Goal: Contribute content: Contribute content

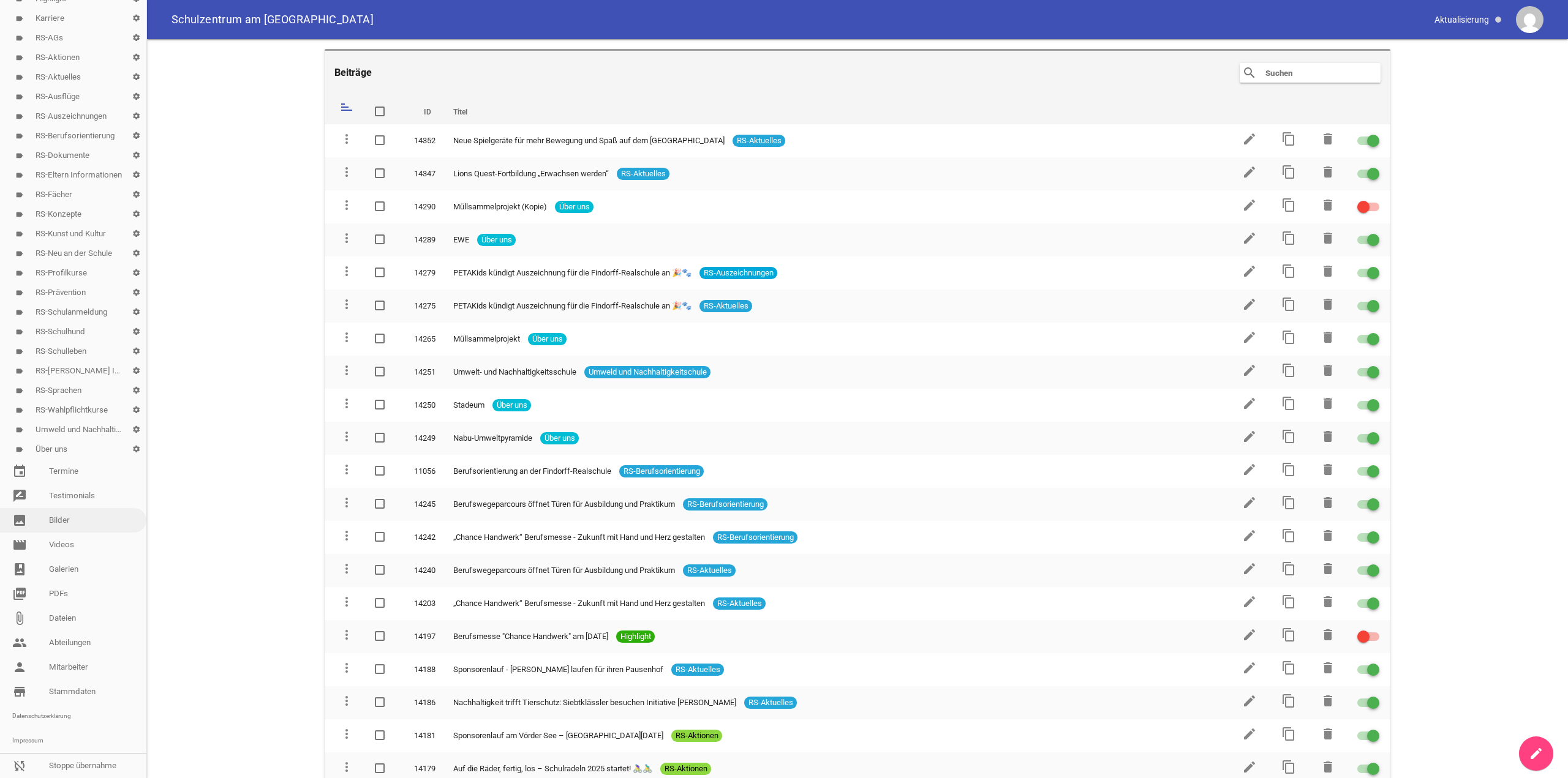
scroll to position [143, 0]
click at [129, 420] on icon "settings" at bounding box center [137, 430] width 20 height 19
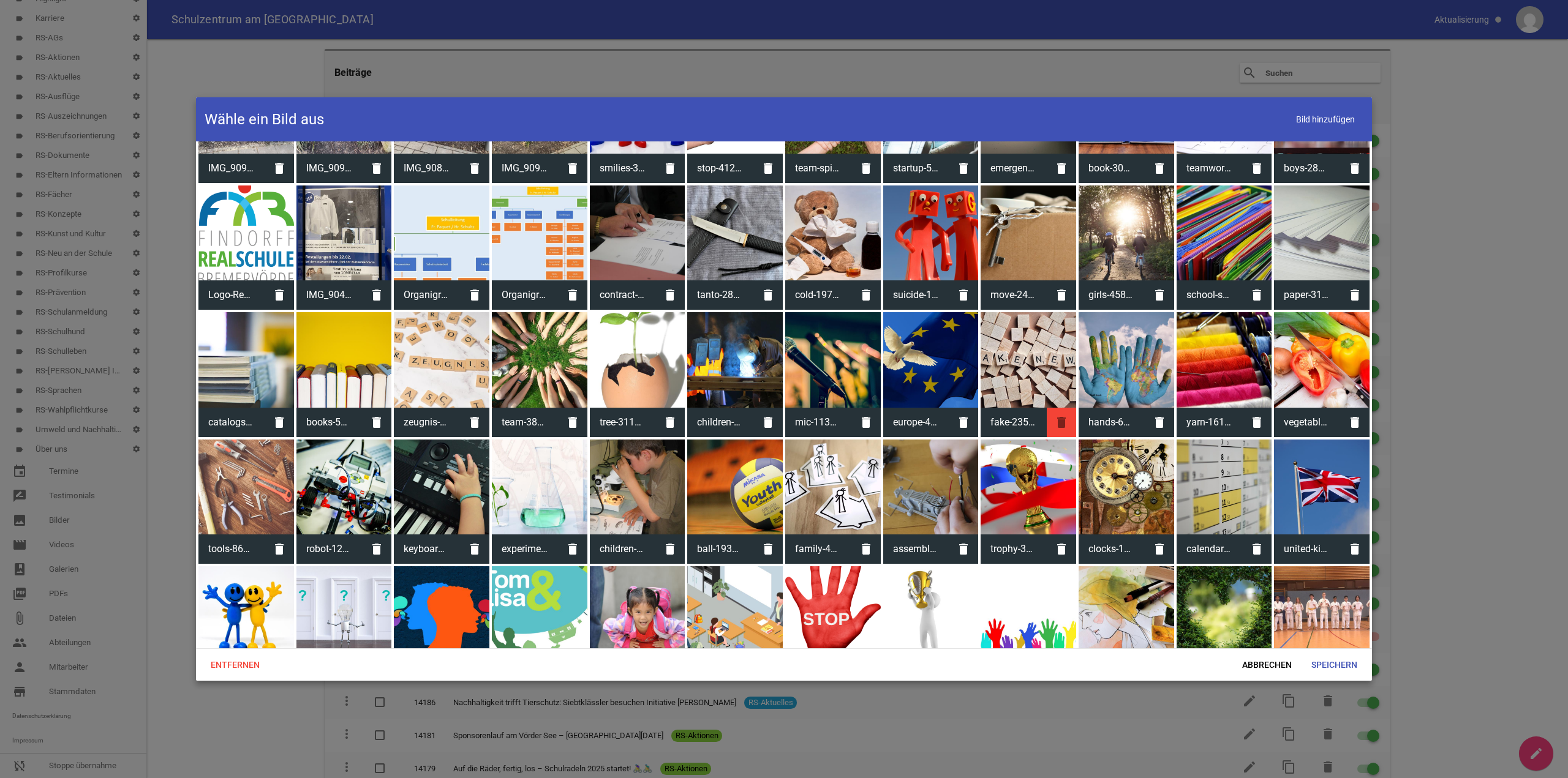
scroll to position [1470, 0]
click at [1235, 580] on div at bounding box center [1224, 614] width 95 height 95
click at [1342, 655] on span "Speichern" at bounding box center [1334, 665] width 65 height 22
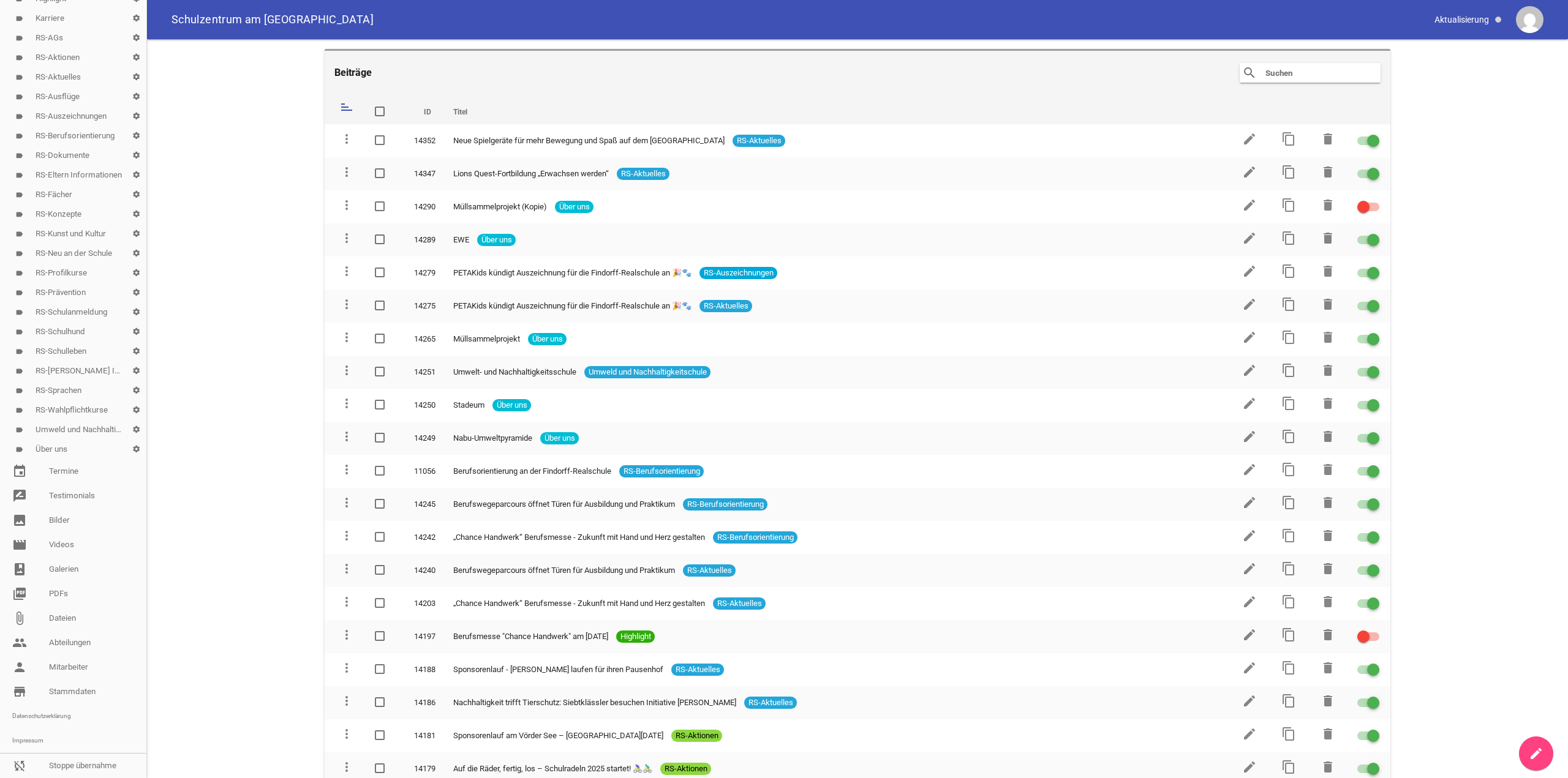
click at [76, 420] on link "label Umweld und Nachhaltigkeitschule settings" at bounding box center [73, 430] width 147 height 19
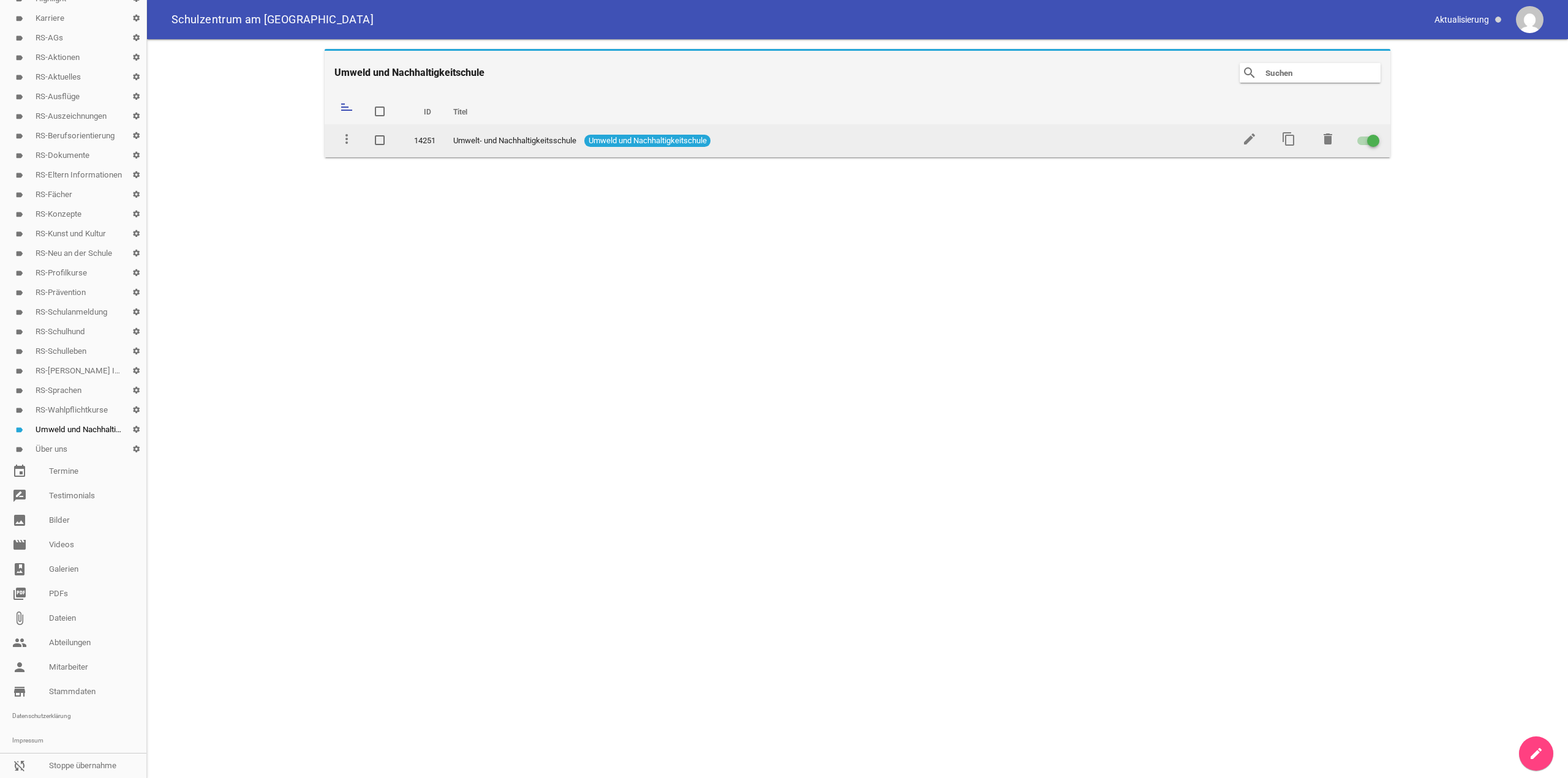
click at [1280, 138] on td "content_copy" at bounding box center [1287, 140] width 39 height 33
click at [1290, 141] on icon "content_copy" at bounding box center [1288, 139] width 15 height 15
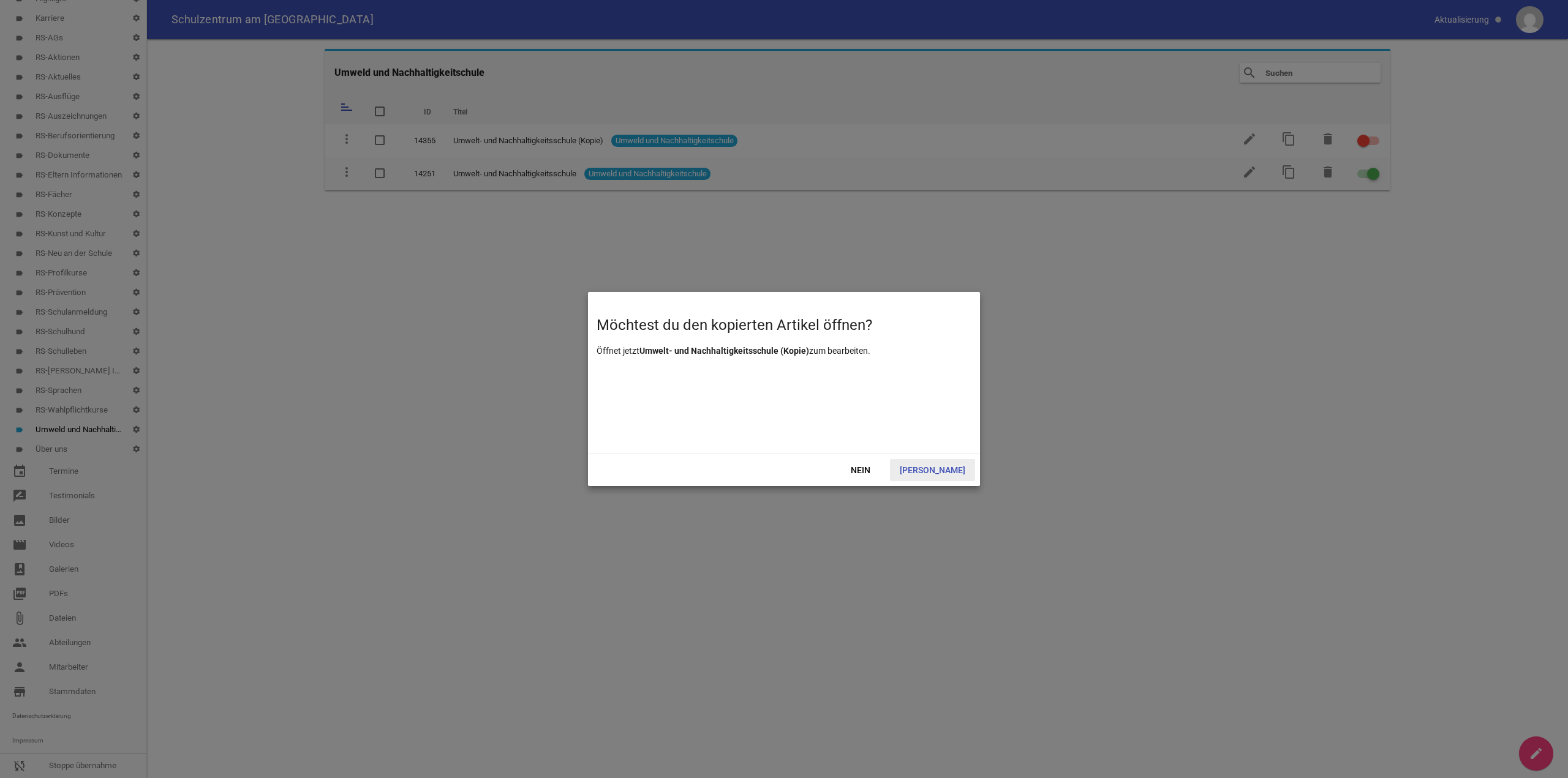
click at [944, 461] on span "[PERSON_NAME]" at bounding box center [932, 470] width 85 height 22
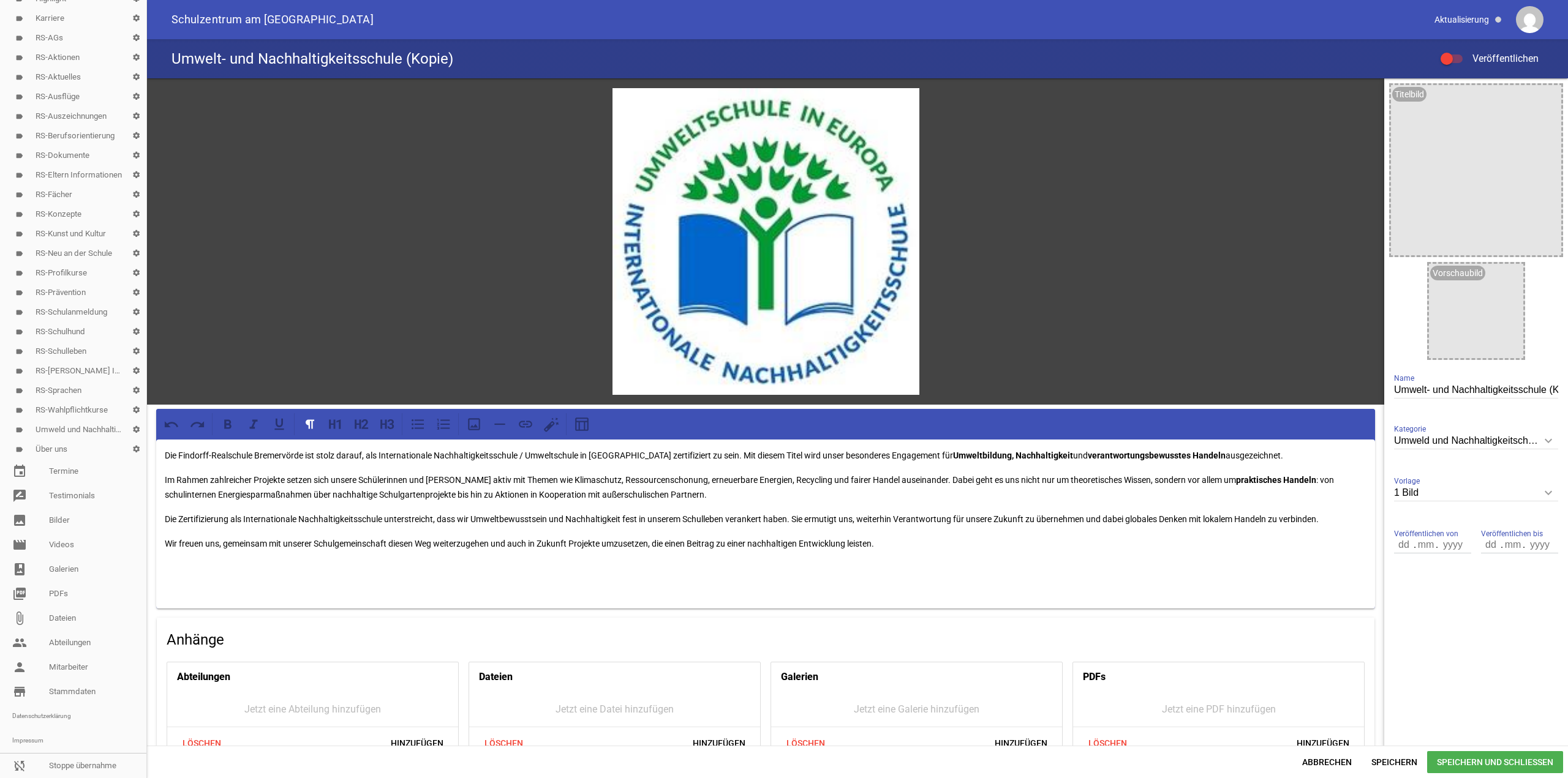
click at [1448, 60] on div at bounding box center [1446, 59] width 13 height 13
click at [1457, 51] on input "Veröffentlichen" at bounding box center [1457, 51] width 0 height 0
click at [1467, 766] on span "Speichern und Schließen" at bounding box center [1494, 762] width 136 height 22
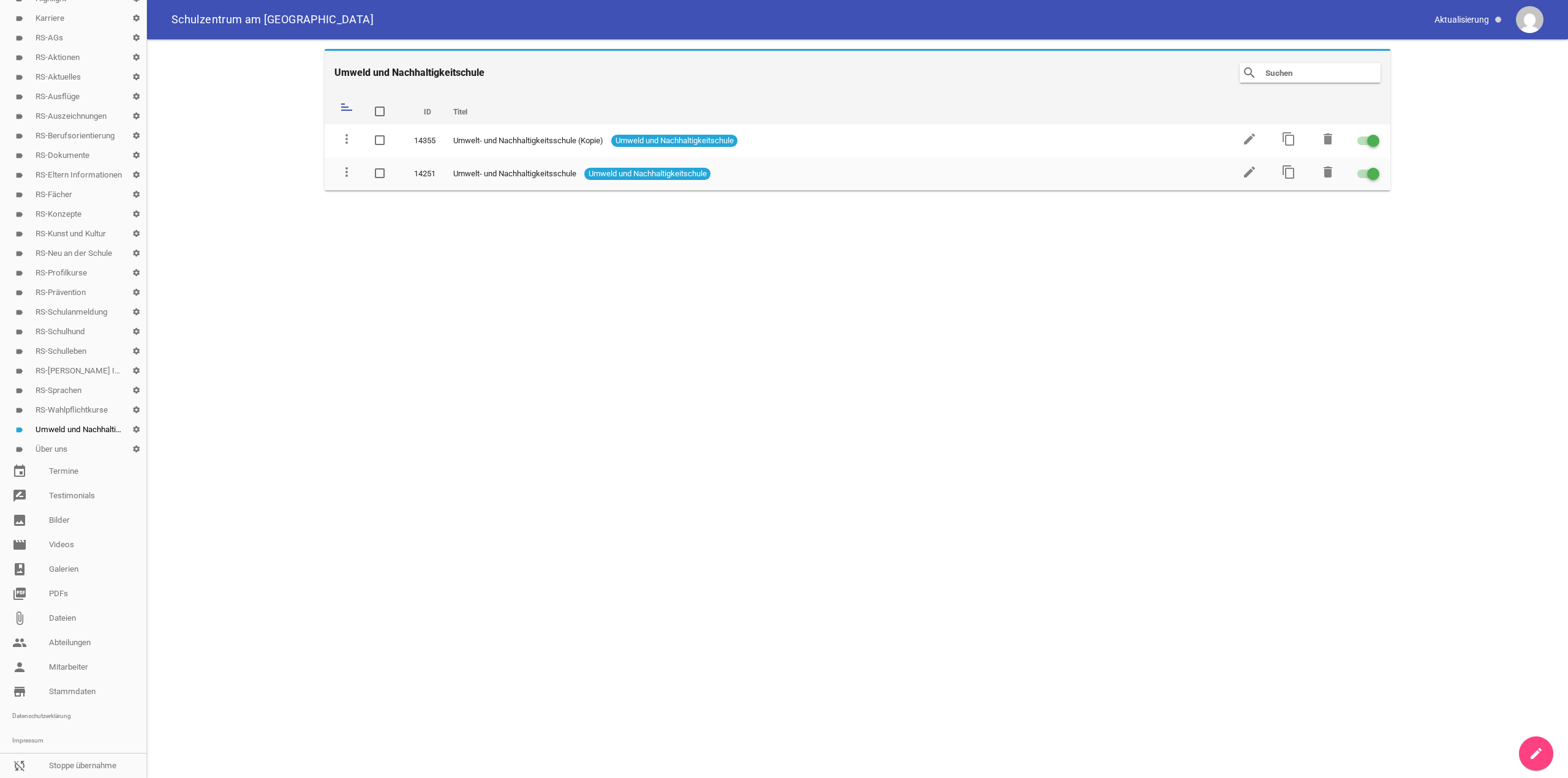
click at [88, 126] on link "label RS-Berufsorientierung settings" at bounding box center [73, 136] width 147 height 19
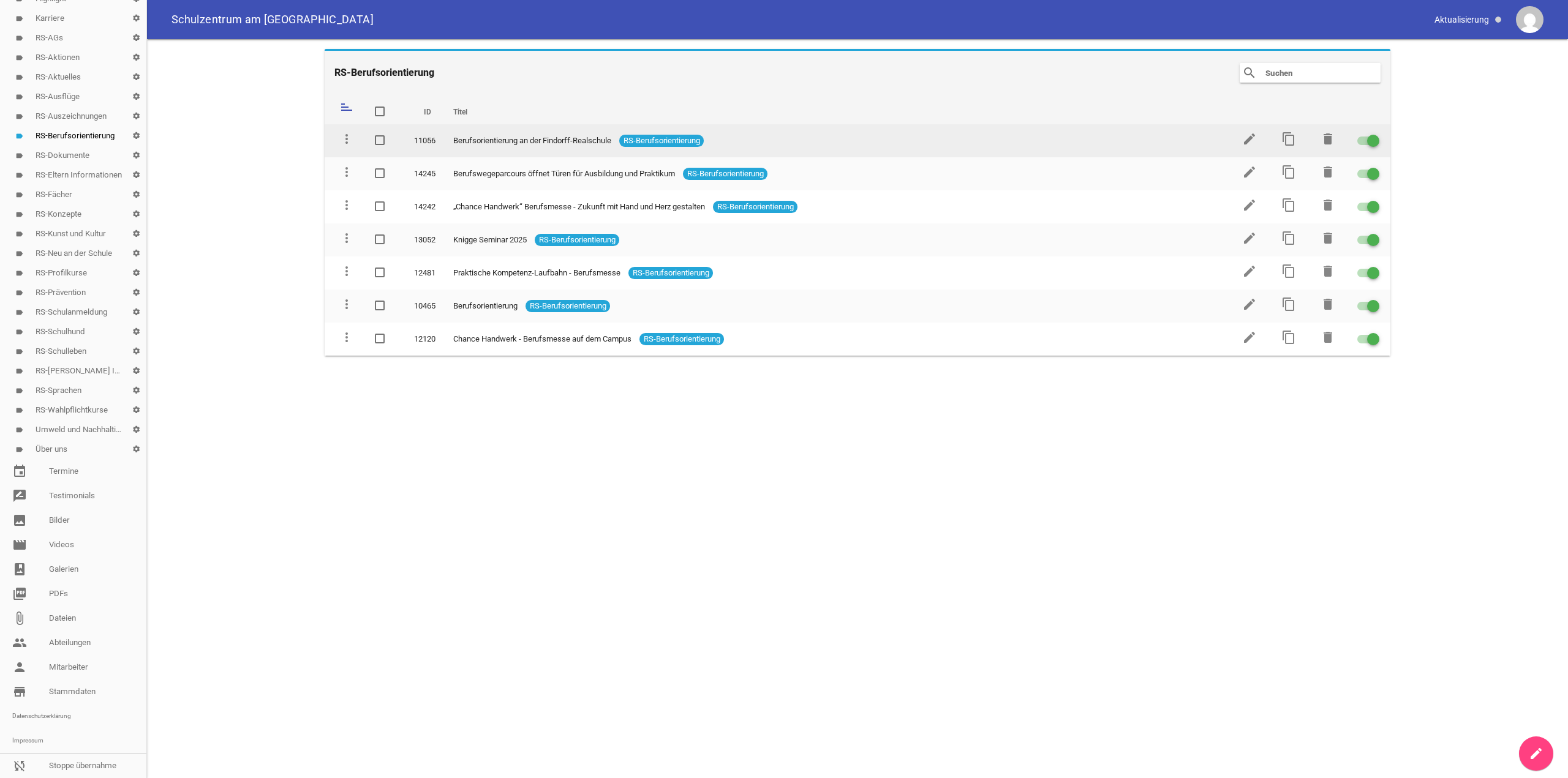
click at [1376, 136] on div at bounding box center [1373, 141] width 13 height 13
click at [1375, 133] on input "checkbox" at bounding box center [1375, 133] width 0 height 0
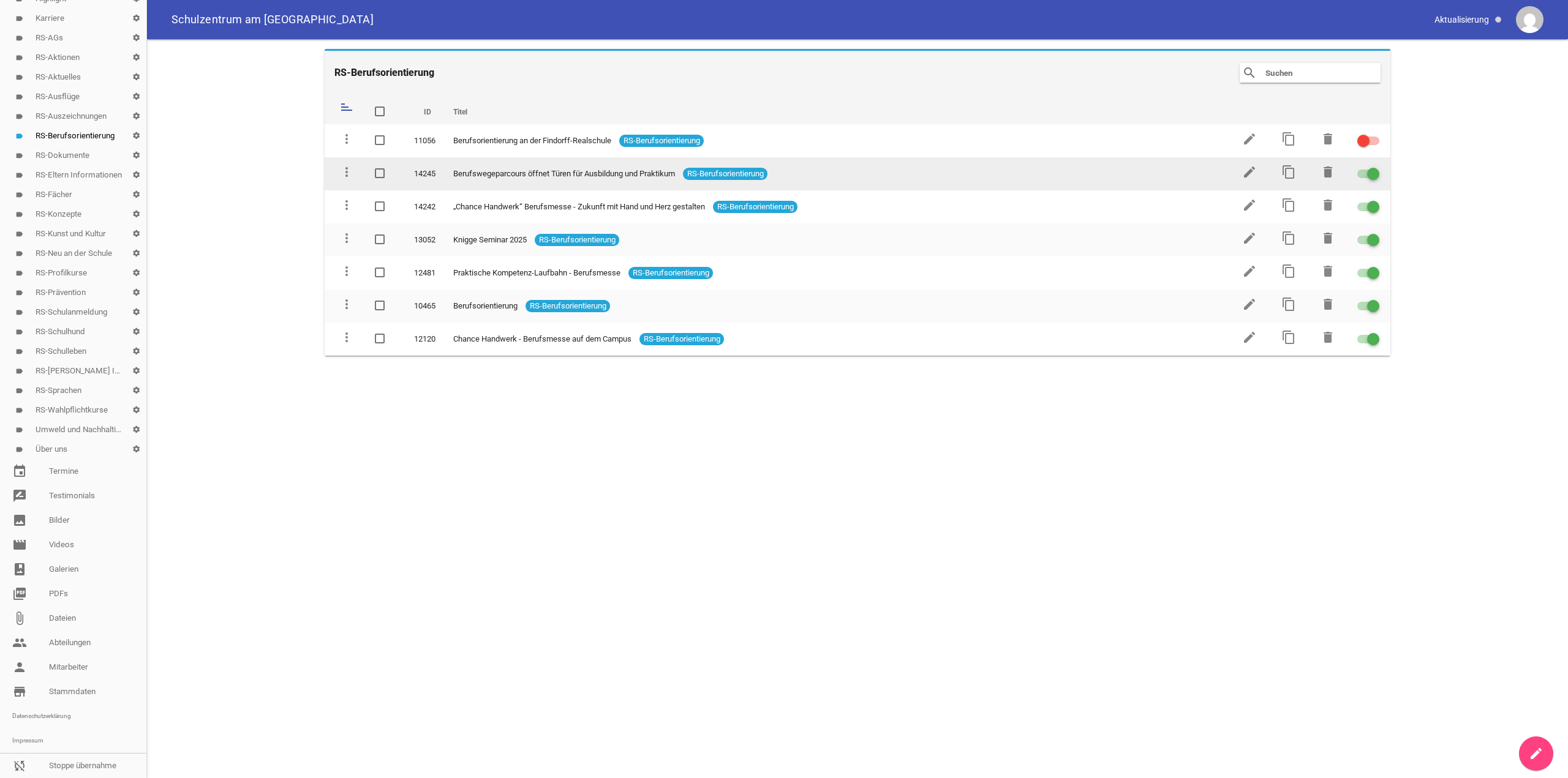
click at [1365, 174] on div at bounding box center [1368, 174] width 22 height 8
click at [1375, 167] on input "checkbox" at bounding box center [1375, 167] width 0 height 0
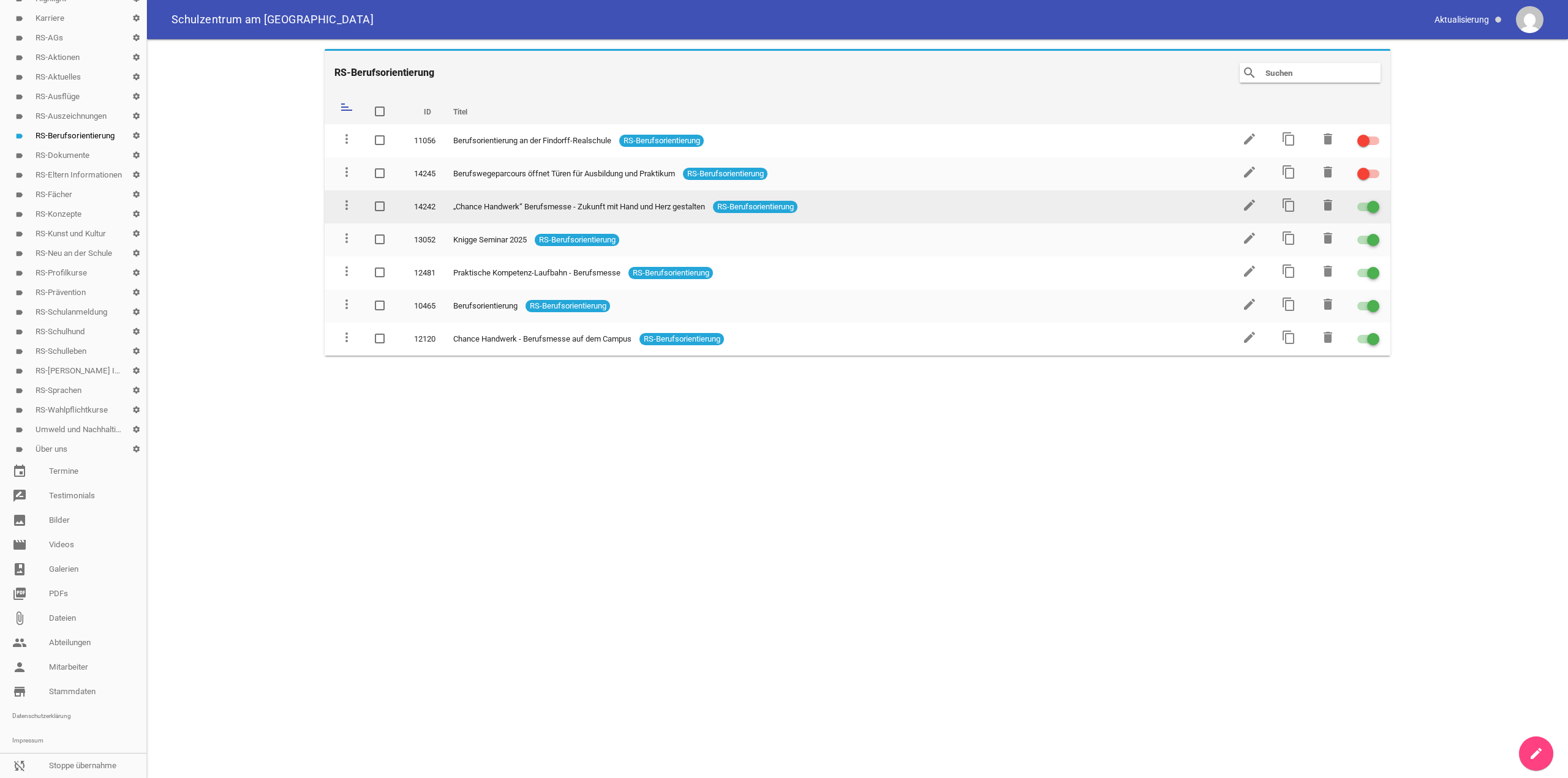
click at [1370, 204] on div at bounding box center [1373, 207] width 13 height 13
click at [1375, 199] on input "checkbox" at bounding box center [1375, 199] width 0 height 0
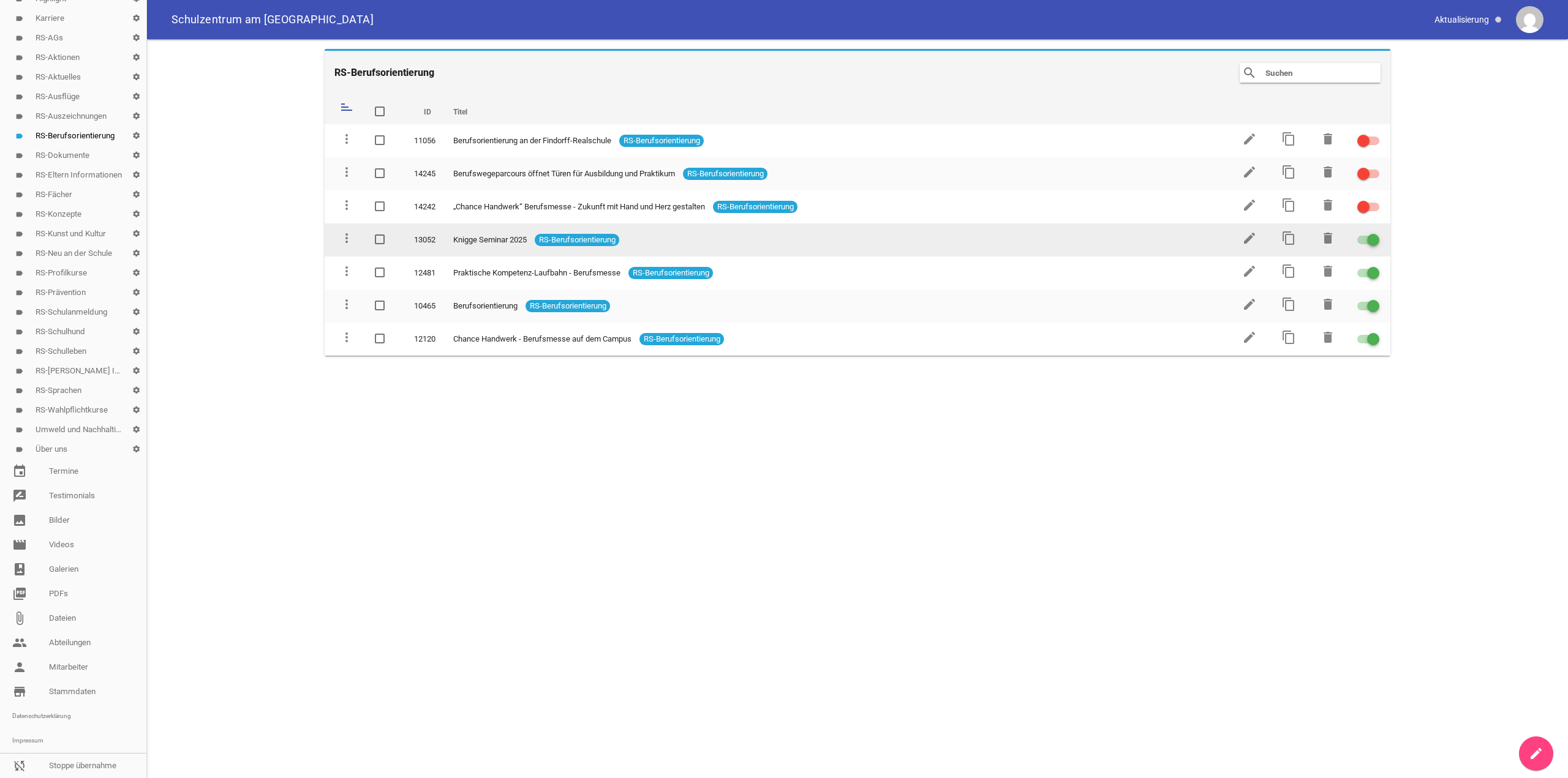
click at [1362, 243] on div at bounding box center [1368, 240] width 22 height 8
click at [1375, 233] on input "checkbox" at bounding box center [1375, 233] width 0 height 0
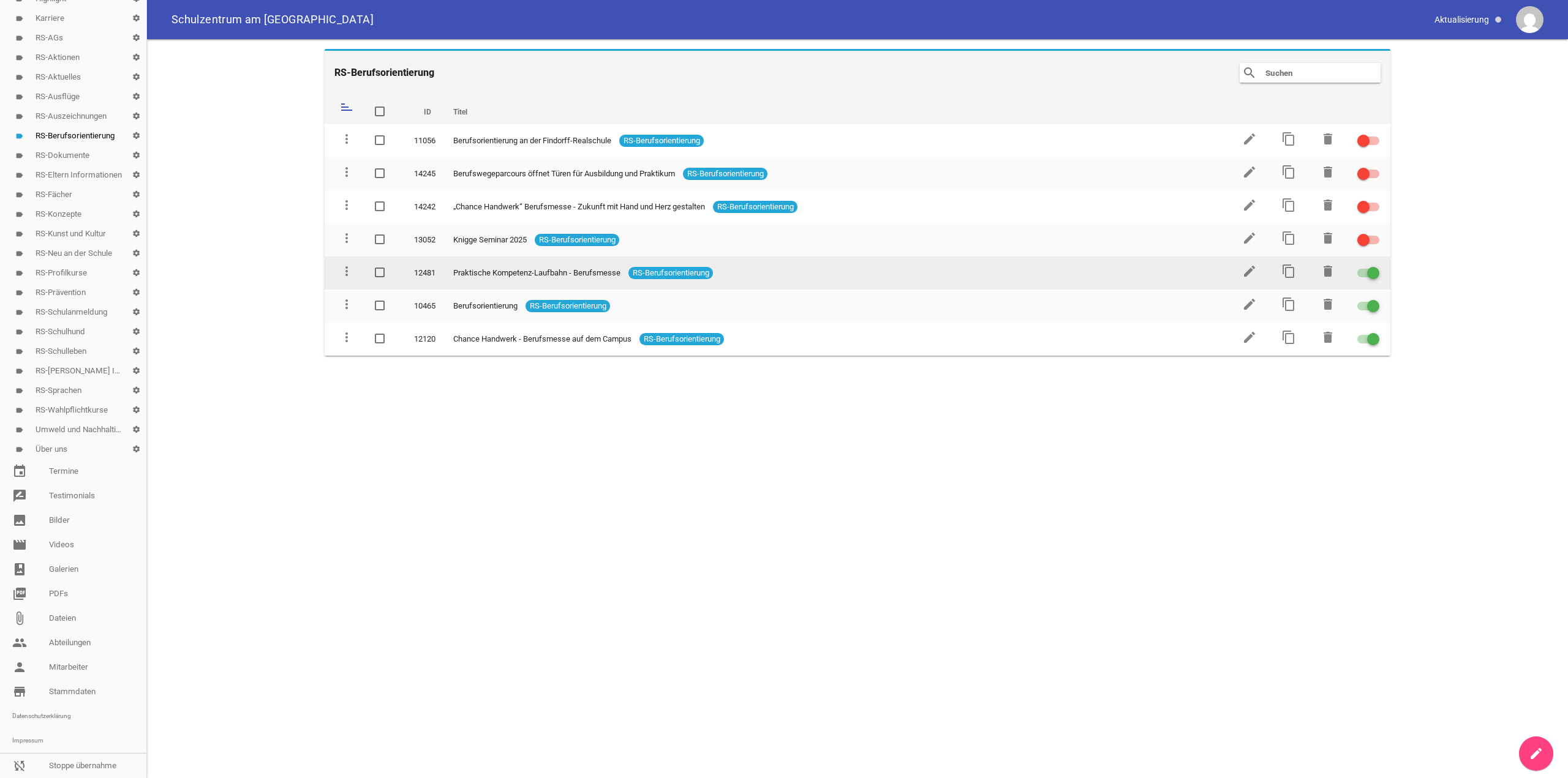
click at [1375, 273] on span at bounding box center [1373, 273] width 5 height 5
click at [1375, 265] on input "checkbox" at bounding box center [1375, 265] width 0 height 0
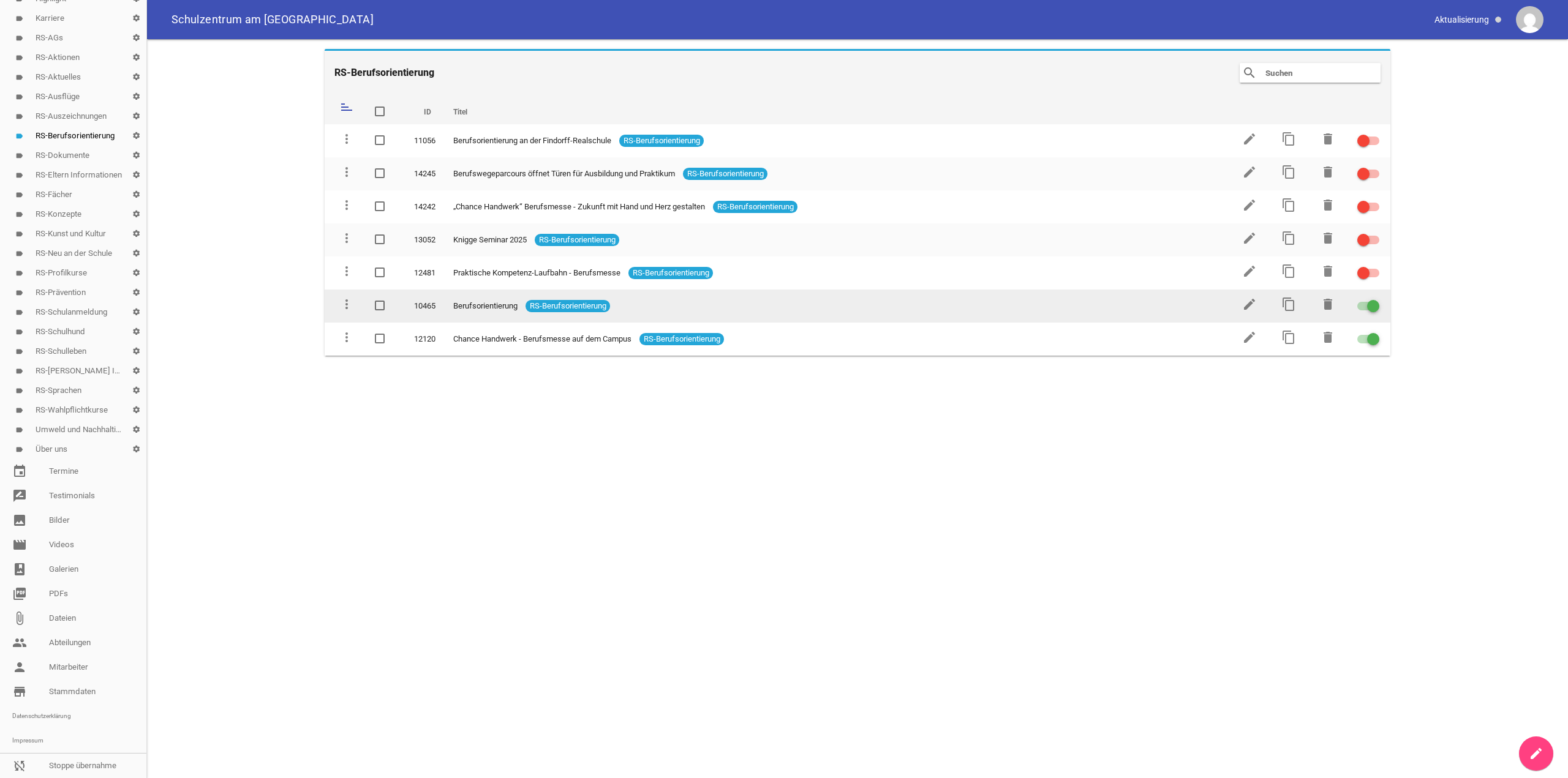
click at [1370, 299] on label at bounding box center [1366, 307] width 18 height 15
click at [1375, 299] on input "checkbox" at bounding box center [1375, 299] width 0 height 0
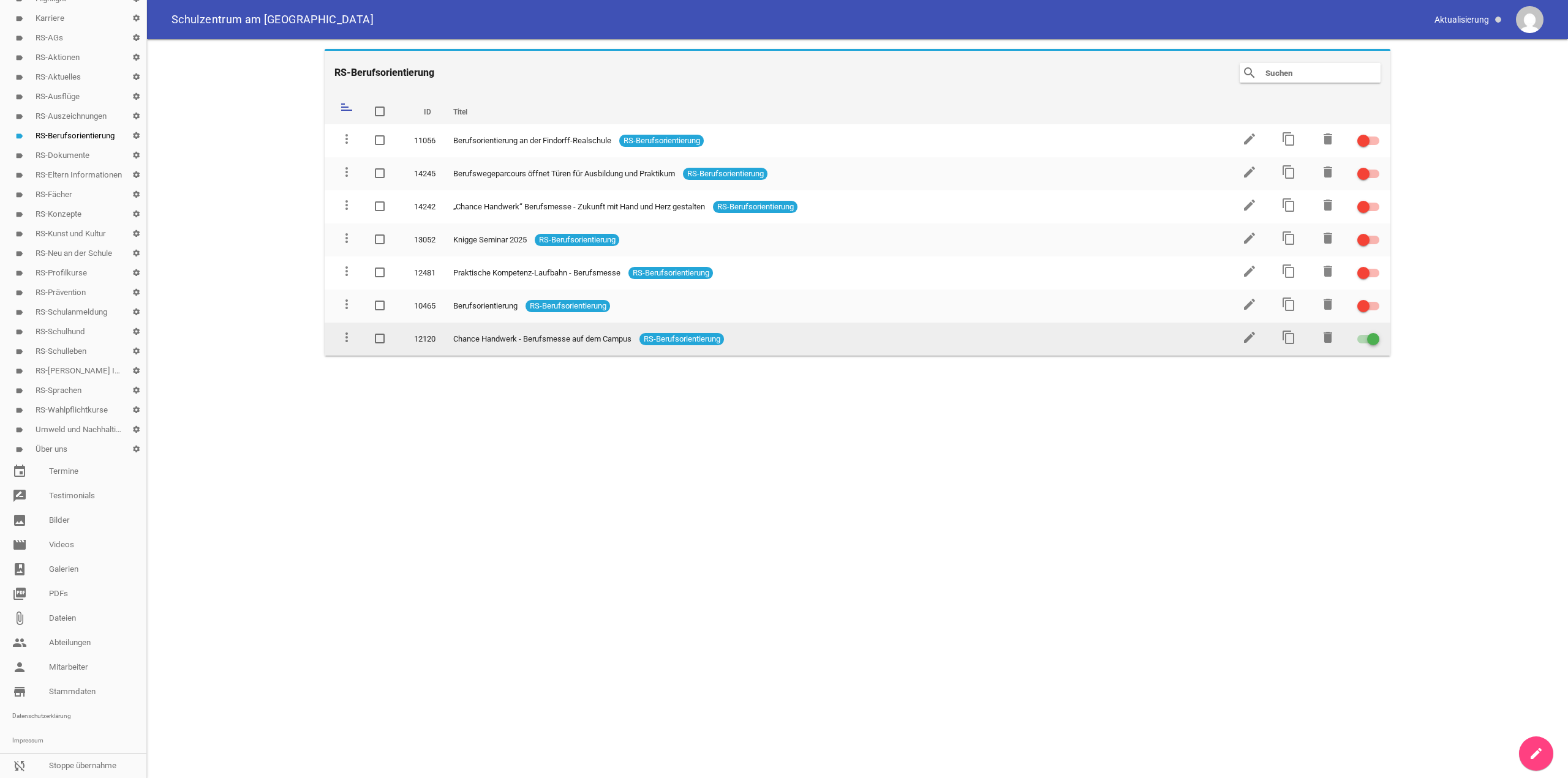
click at [1372, 338] on span at bounding box center [1373, 339] width 5 height 5
click at [1375, 332] on input "checkbox" at bounding box center [1375, 332] width 0 height 0
click at [1364, 338] on span at bounding box center [1363, 339] width 5 height 5
click at [1375, 332] on input "checkbox" at bounding box center [1375, 332] width 0 height 0
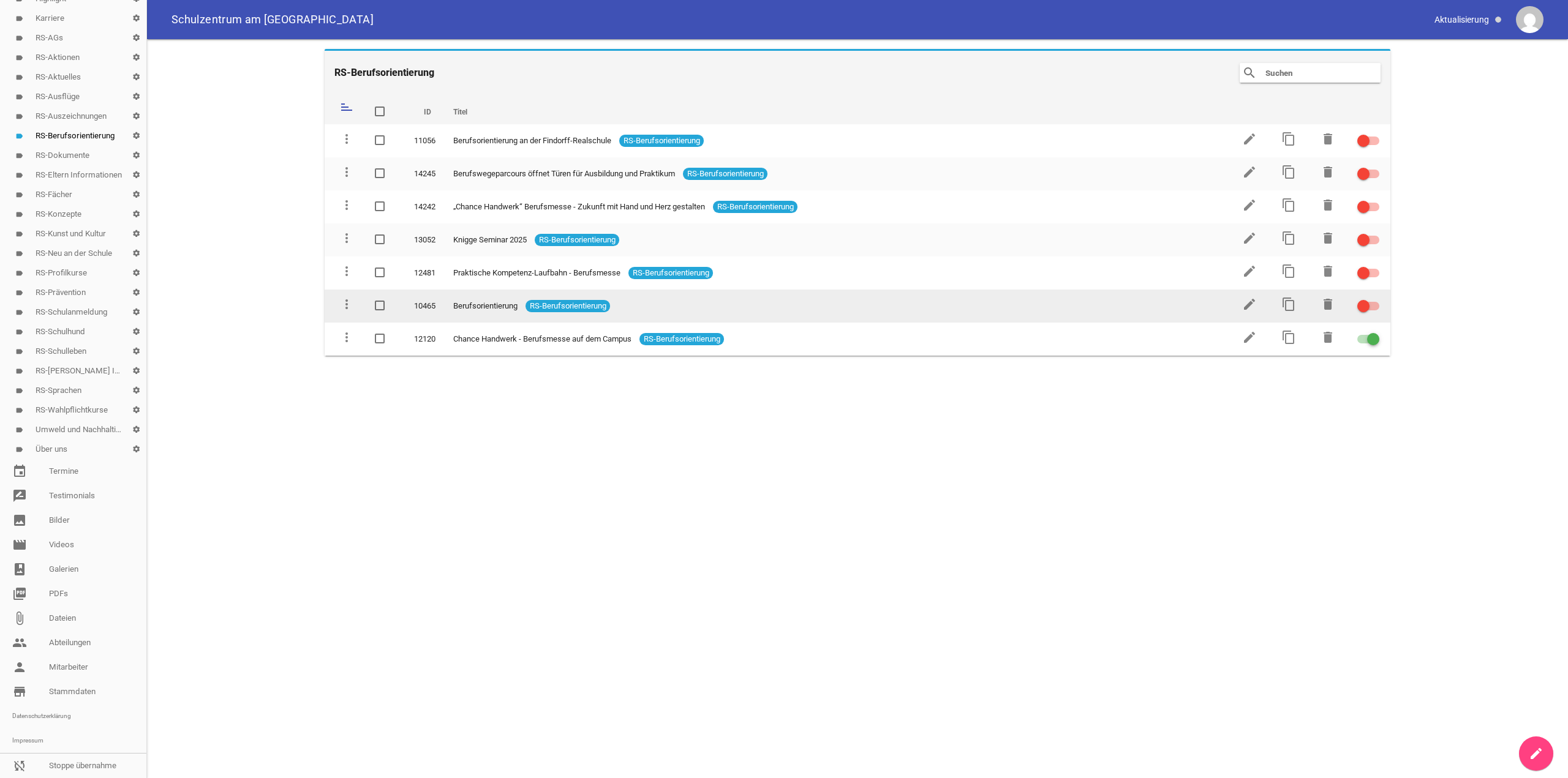
click at [1361, 299] on label at bounding box center [1366, 307] width 18 height 15
click at [1375, 299] on input "checkbox" at bounding box center [1375, 299] width 0 height 0
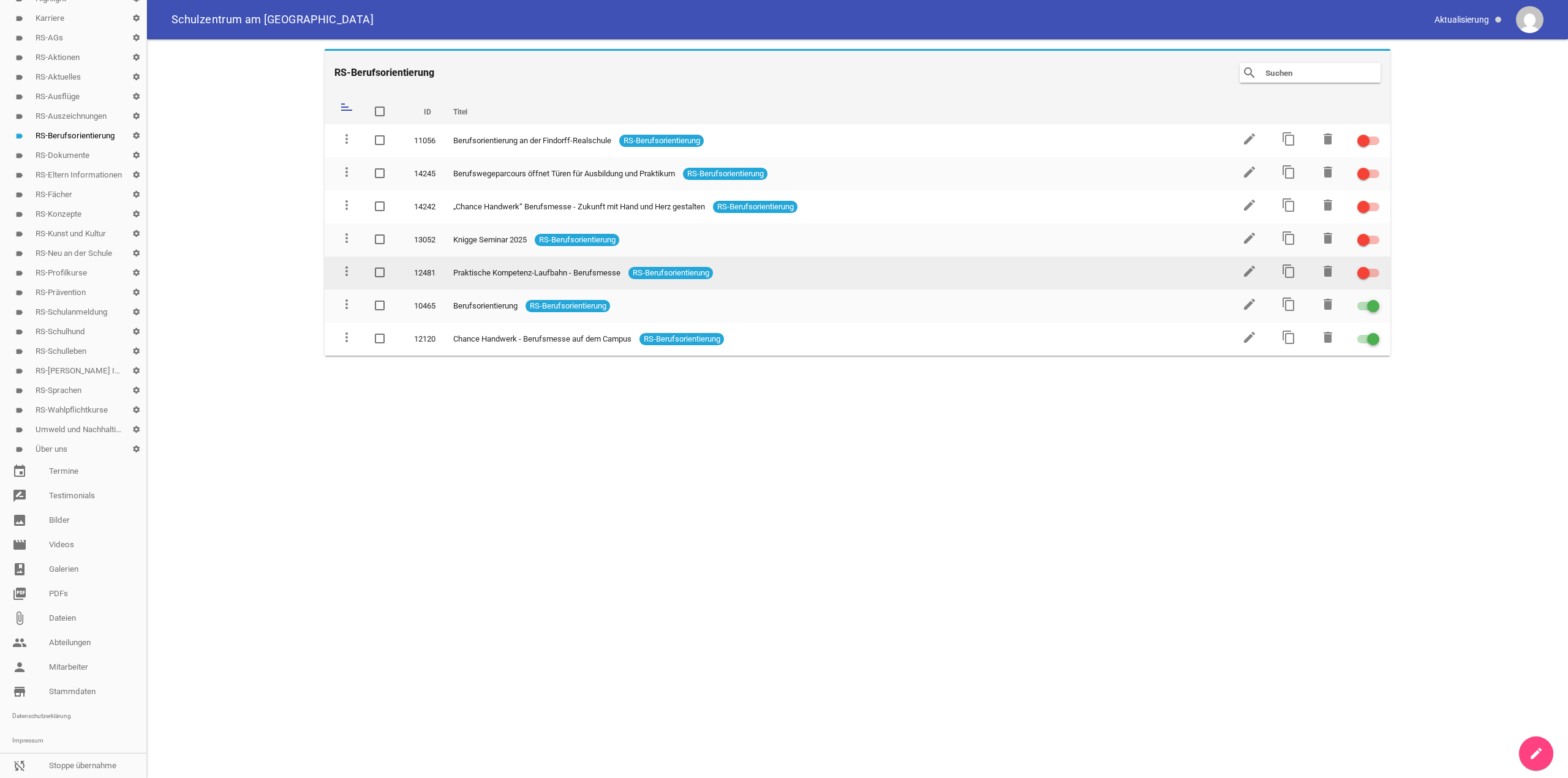
click at [1373, 271] on div at bounding box center [1368, 273] width 22 height 8
click at [1375, 265] on input "checkbox" at bounding box center [1375, 265] width 0 height 0
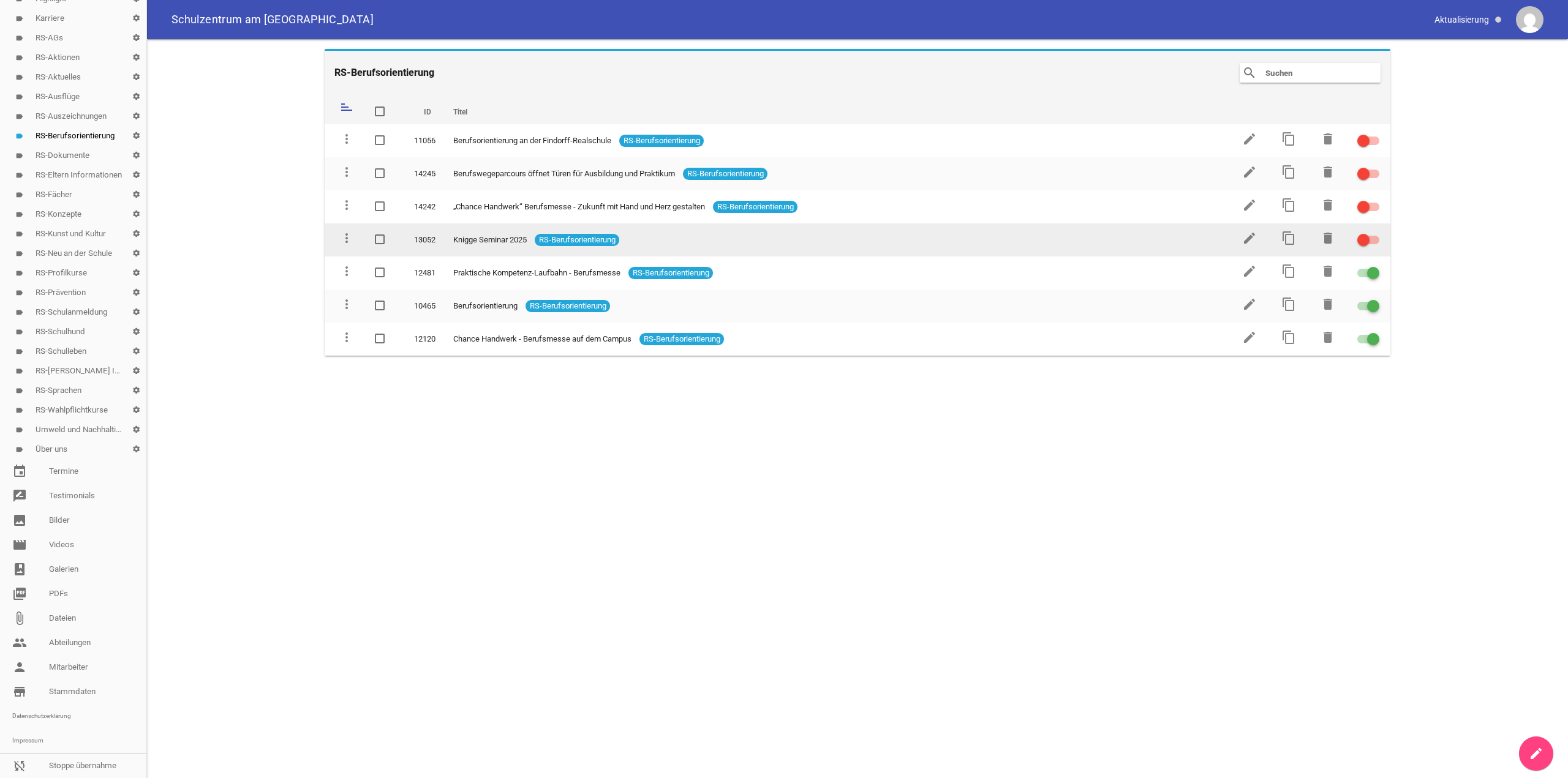
click at [1372, 236] on div at bounding box center [1368, 240] width 22 height 8
click at [1375, 233] on input "checkbox" at bounding box center [1375, 233] width 0 height 0
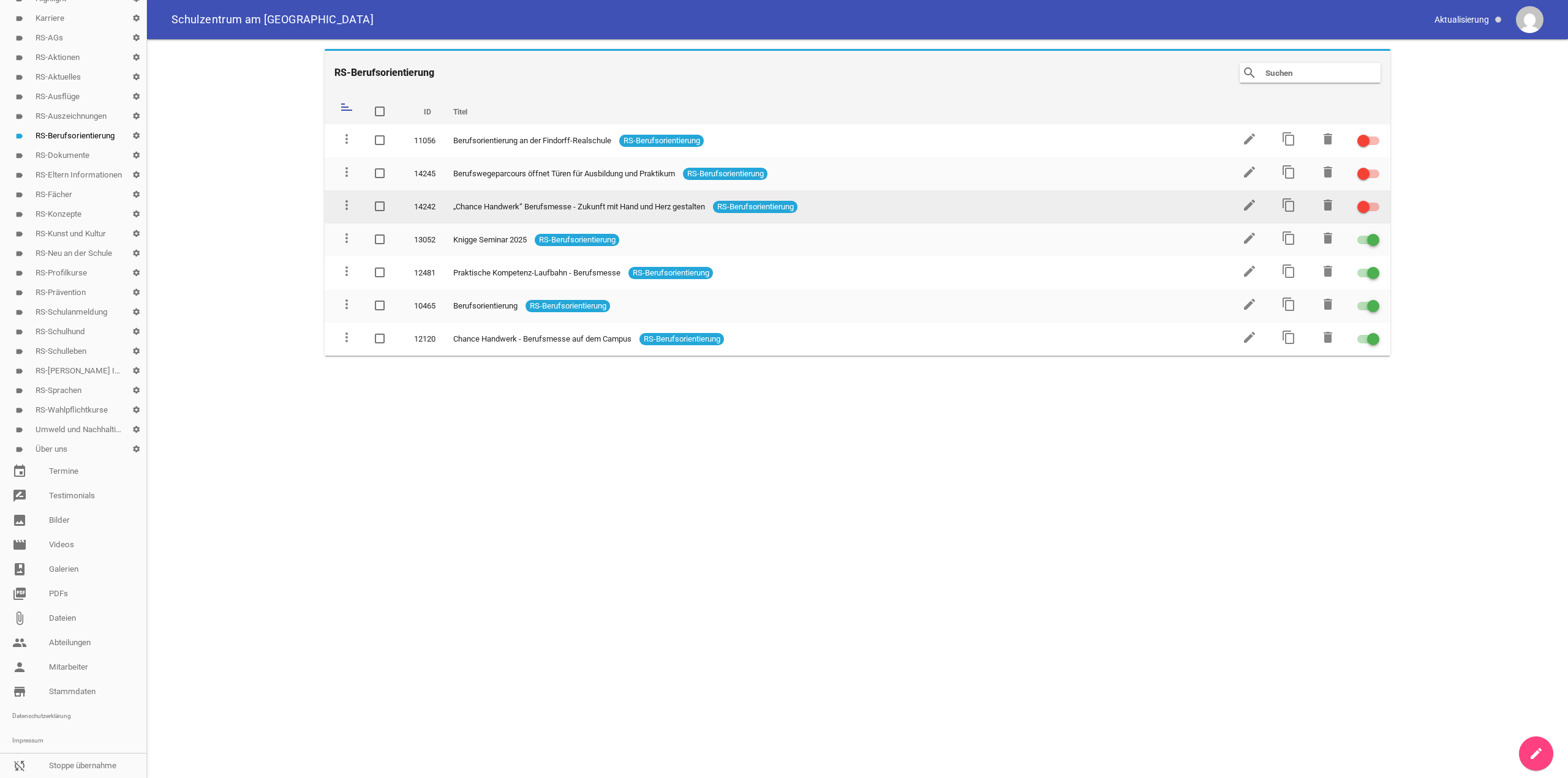
click at [1373, 209] on div at bounding box center [1368, 207] width 22 height 8
click at [1375, 199] on input "checkbox" at bounding box center [1375, 199] width 0 height 0
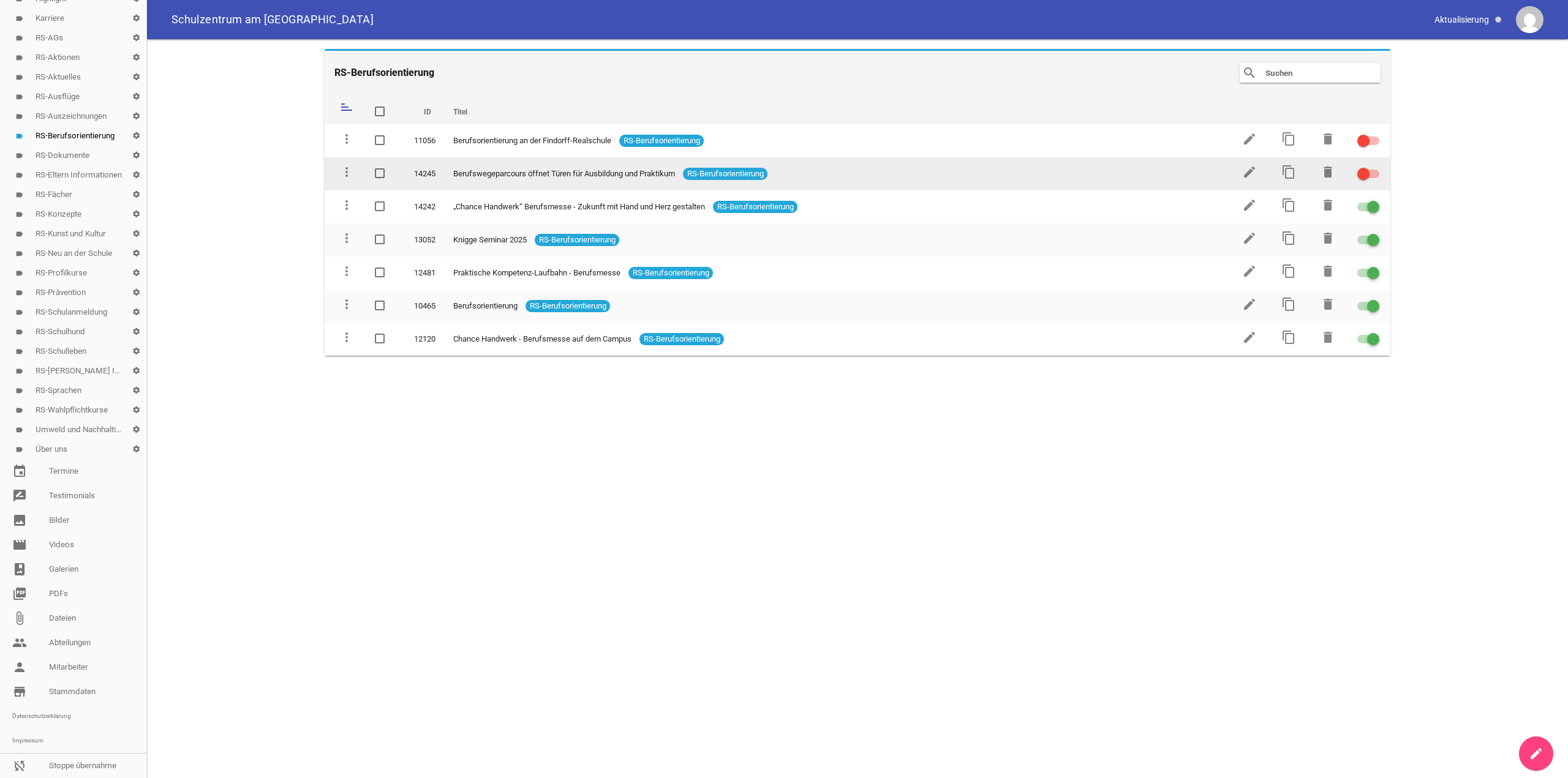
click at [1379, 171] on td at bounding box center [1368, 173] width 44 height 33
click at [1375, 173] on div at bounding box center [1368, 174] width 22 height 8
click at [1375, 167] on input "checkbox" at bounding box center [1375, 167] width 0 height 0
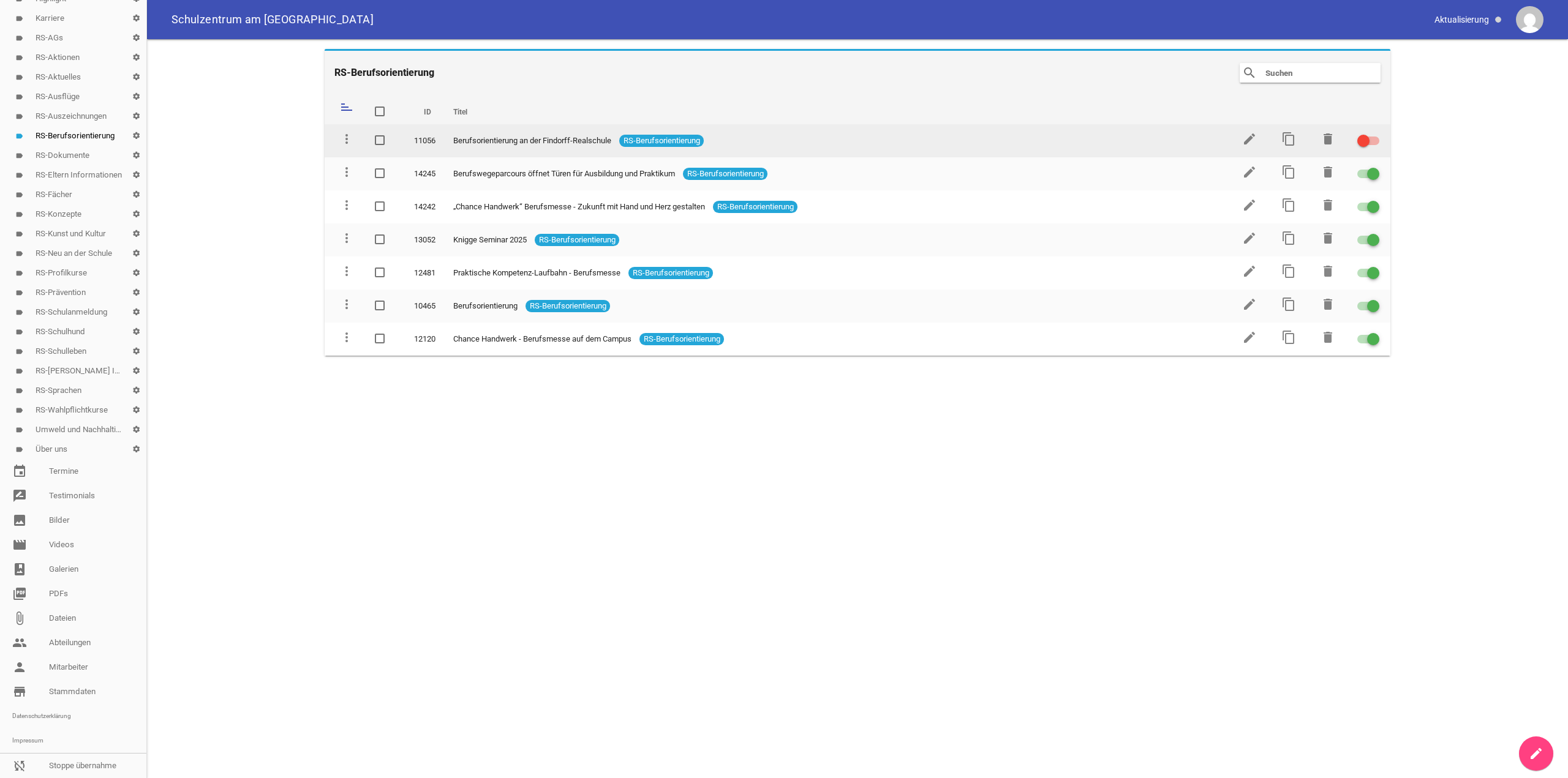
click at [1369, 147] on label at bounding box center [1366, 141] width 18 height 15
click at [1375, 133] on input "checkbox" at bounding box center [1375, 133] width 0 height 0
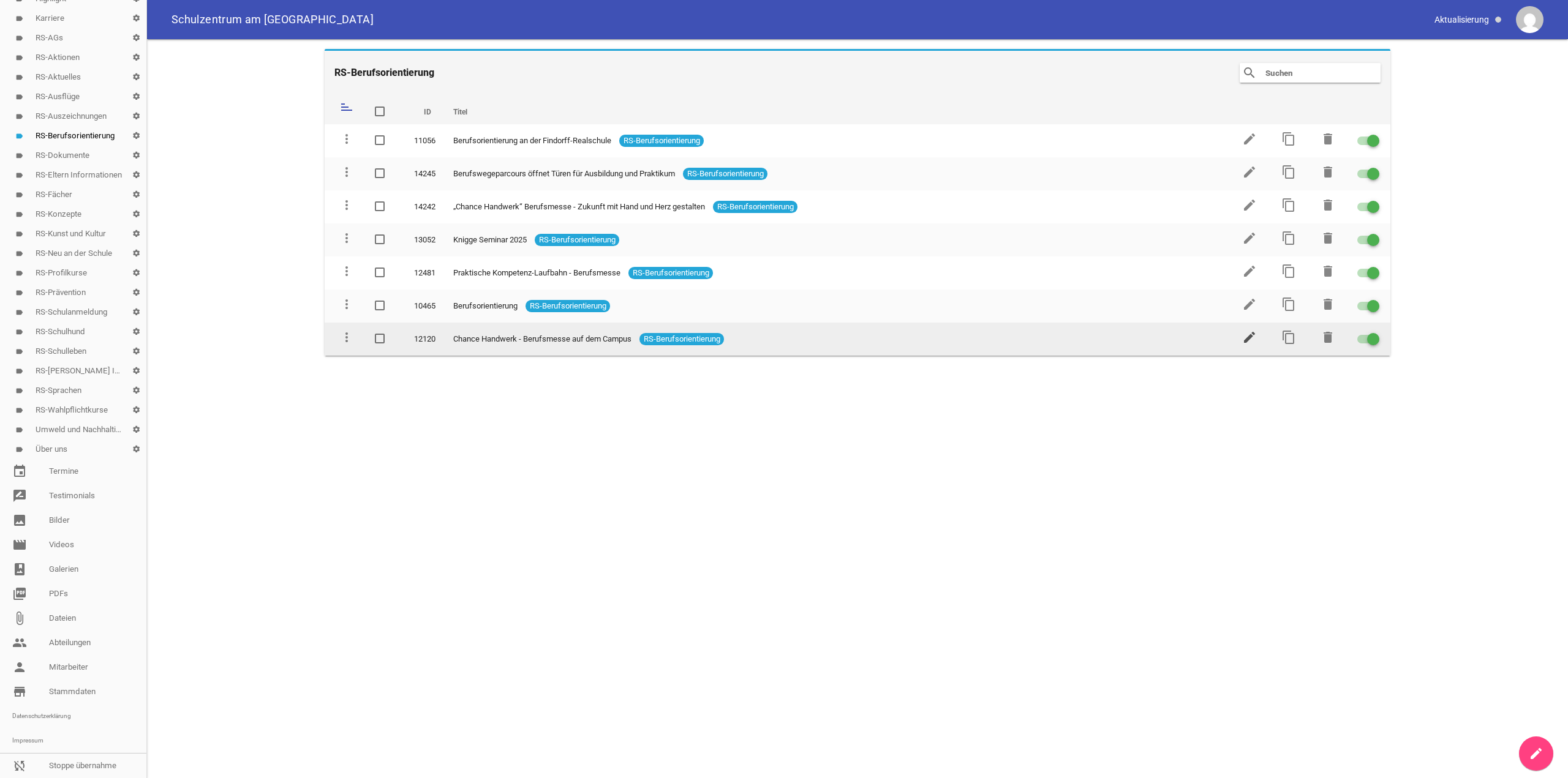
click at [1251, 340] on icon "edit" at bounding box center [1250, 337] width 15 height 15
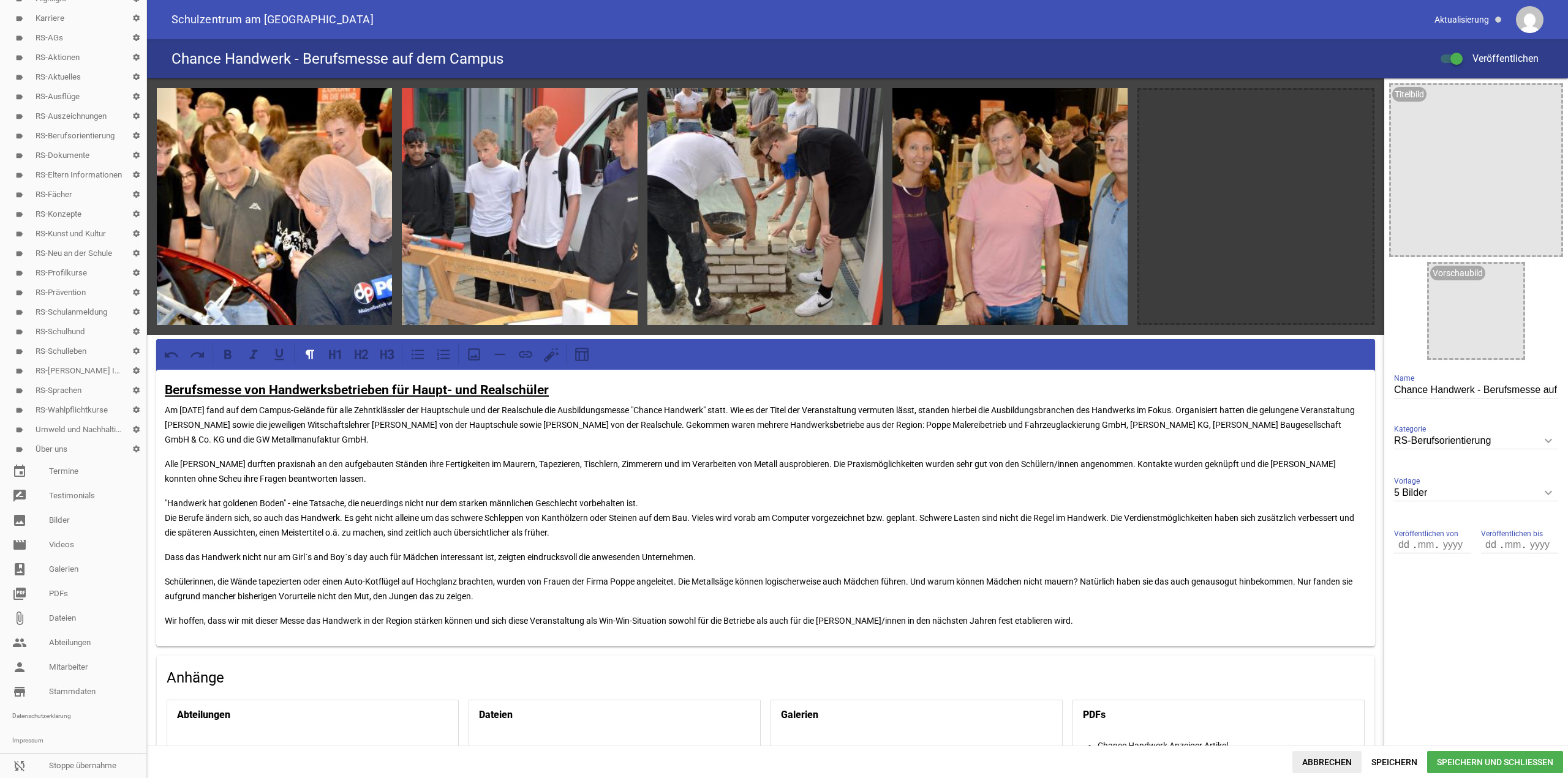
click at [1344, 755] on span "Abbrechen" at bounding box center [1327, 762] width 70 height 22
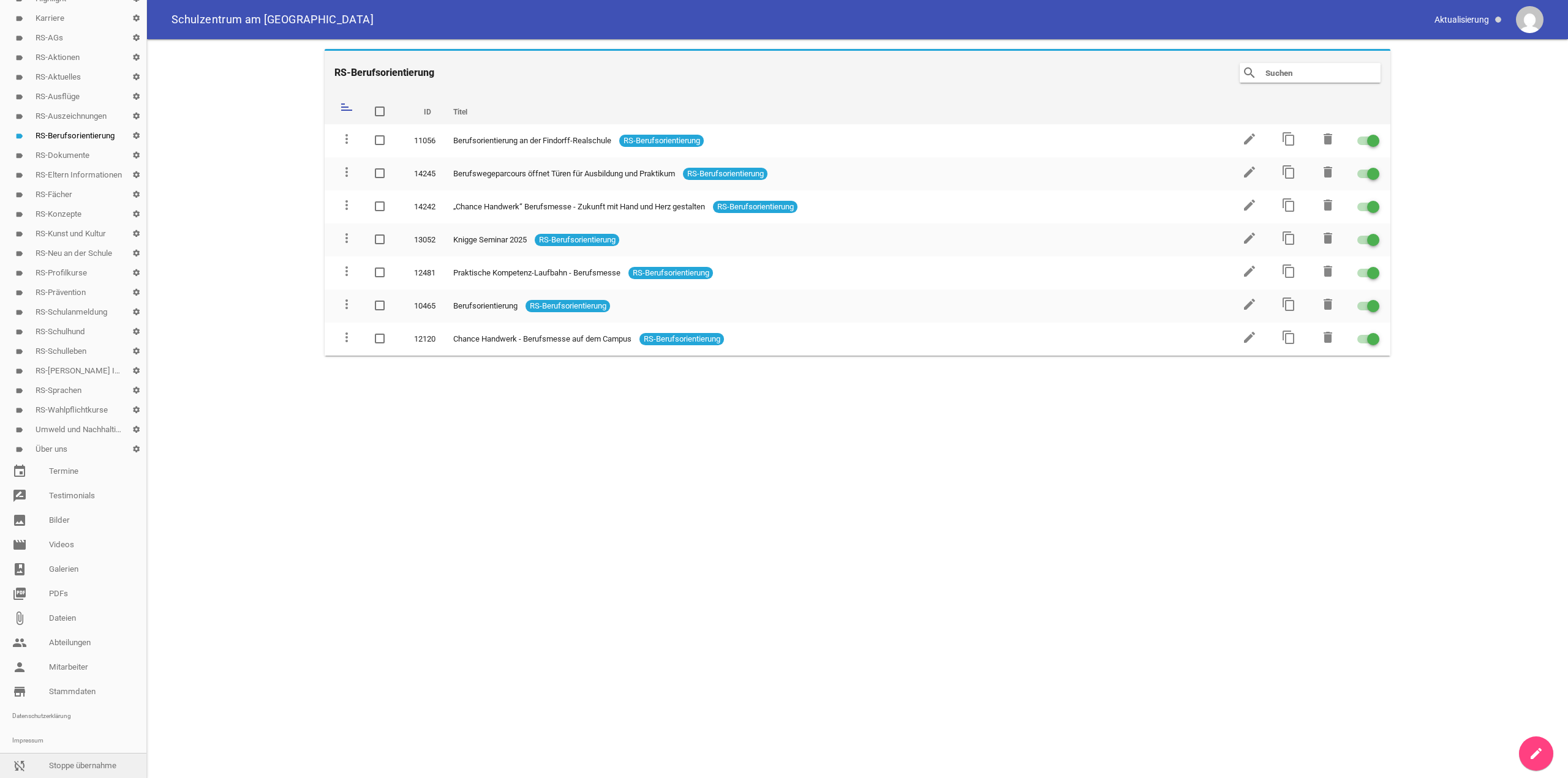
click at [31, 770] on link "sync_disabled Stoppe übernahme" at bounding box center [73, 765] width 147 height 24
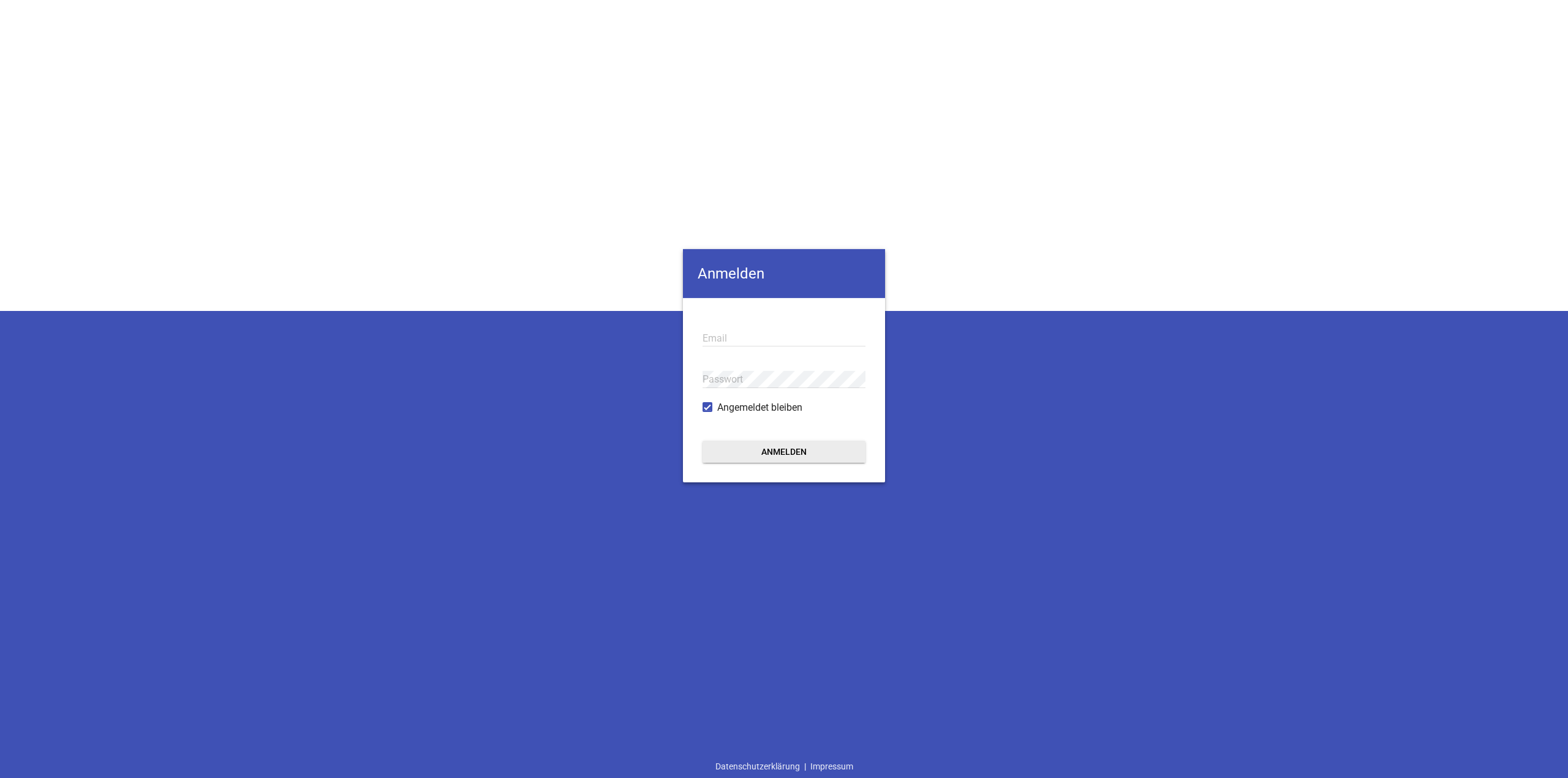
type input "[EMAIL_ADDRESS][DOMAIN_NAME]"
click at [854, 450] on button "Anmelden" at bounding box center [784, 451] width 162 height 22
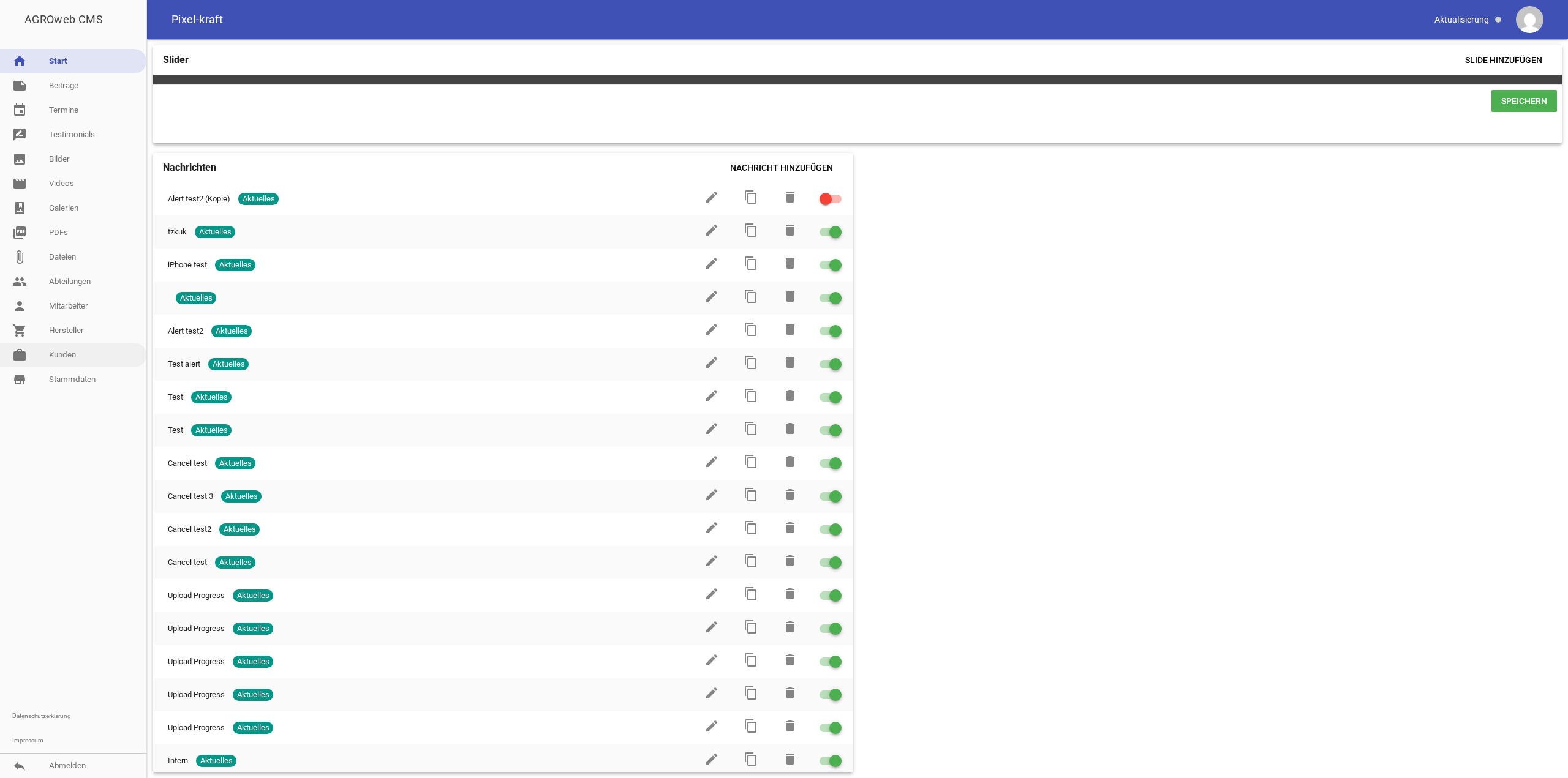
click at [83, 347] on link "work [PERSON_NAME]" at bounding box center [73, 354] width 147 height 24
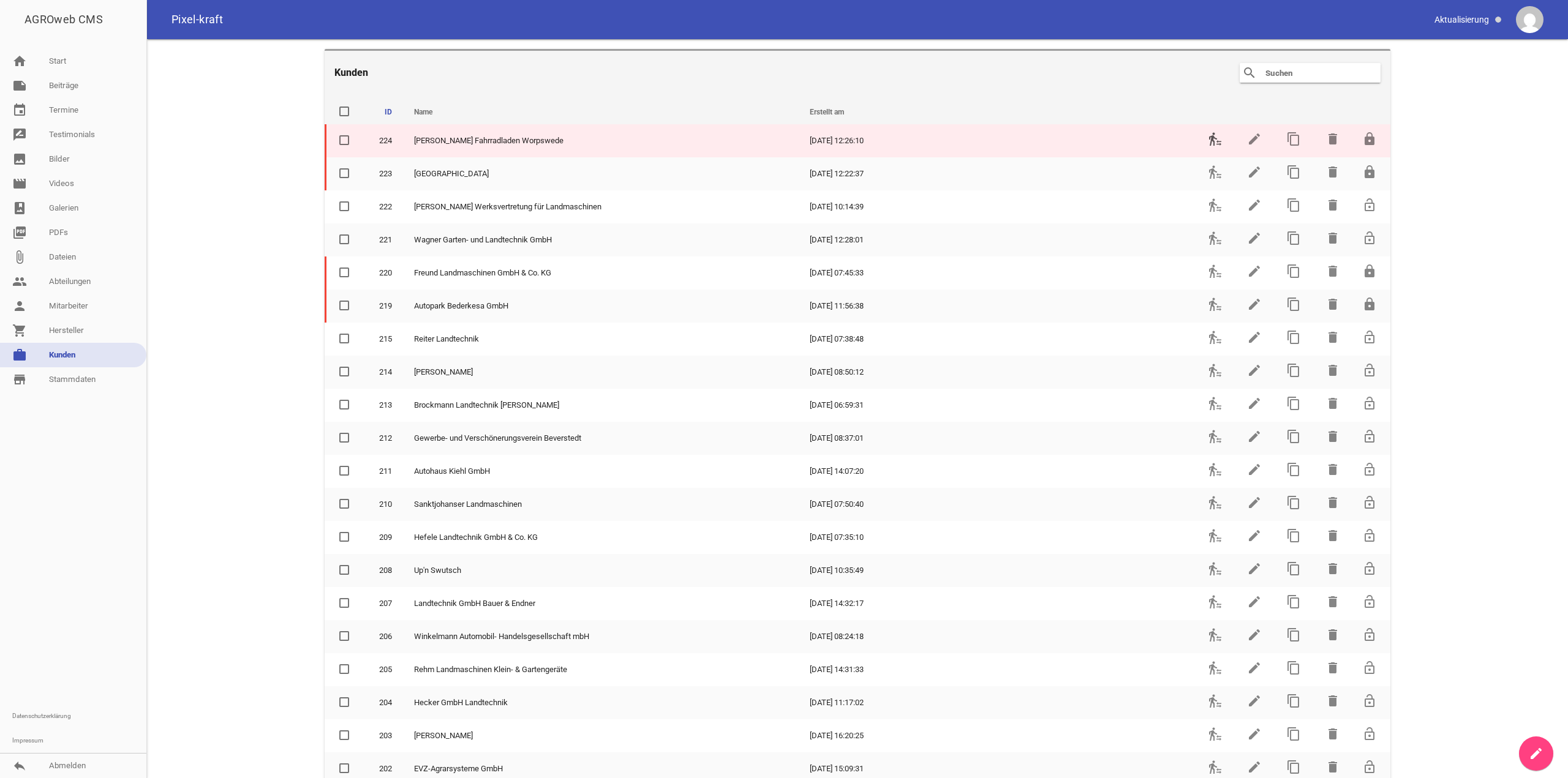
click at [1208, 141] on icon "transfer_within_a_station" at bounding box center [1215, 139] width 15 height 15
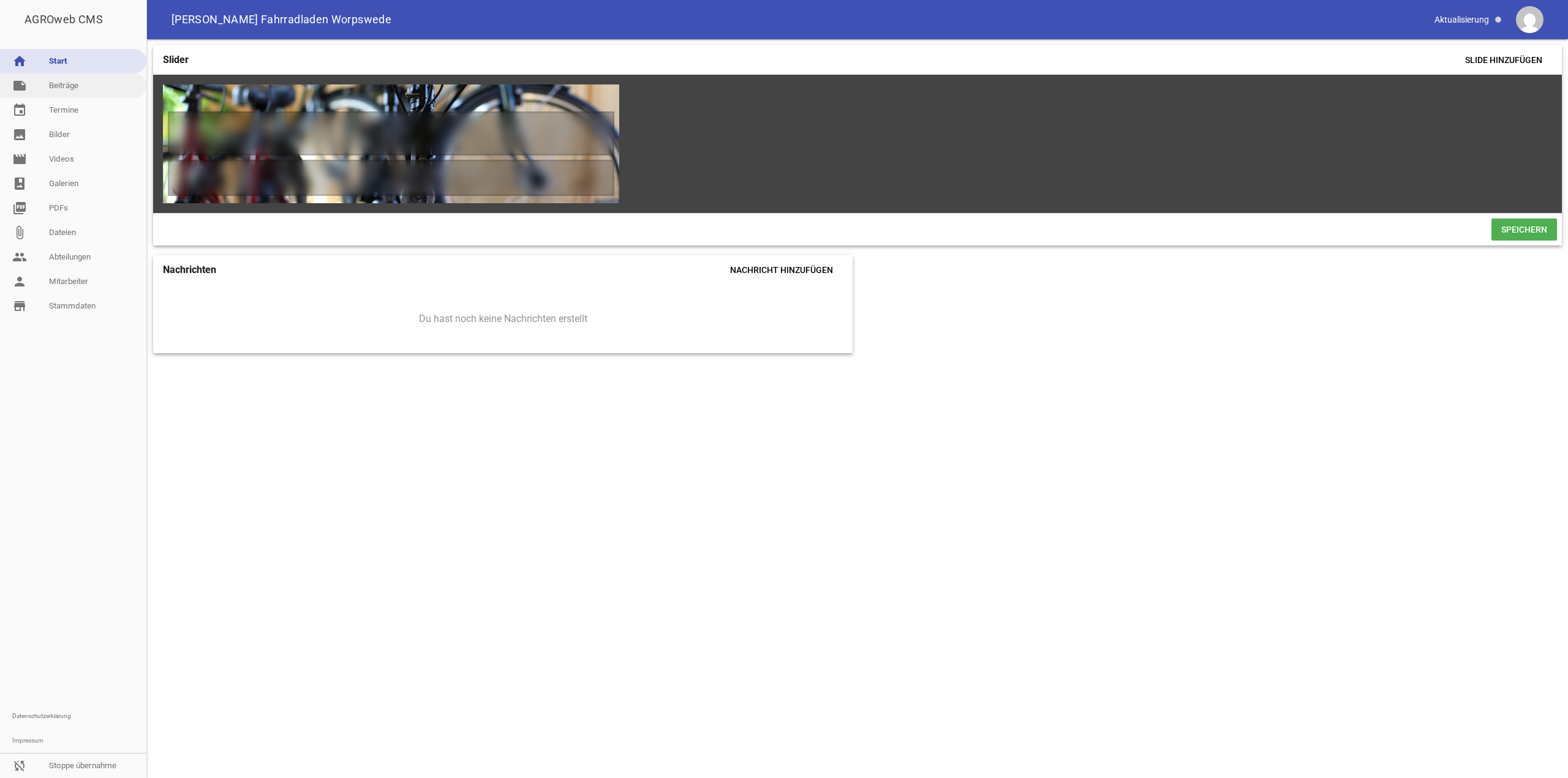
click at [53, 81] on link "note Beiträge" at bounding box center [73, 85] width 147 height 24
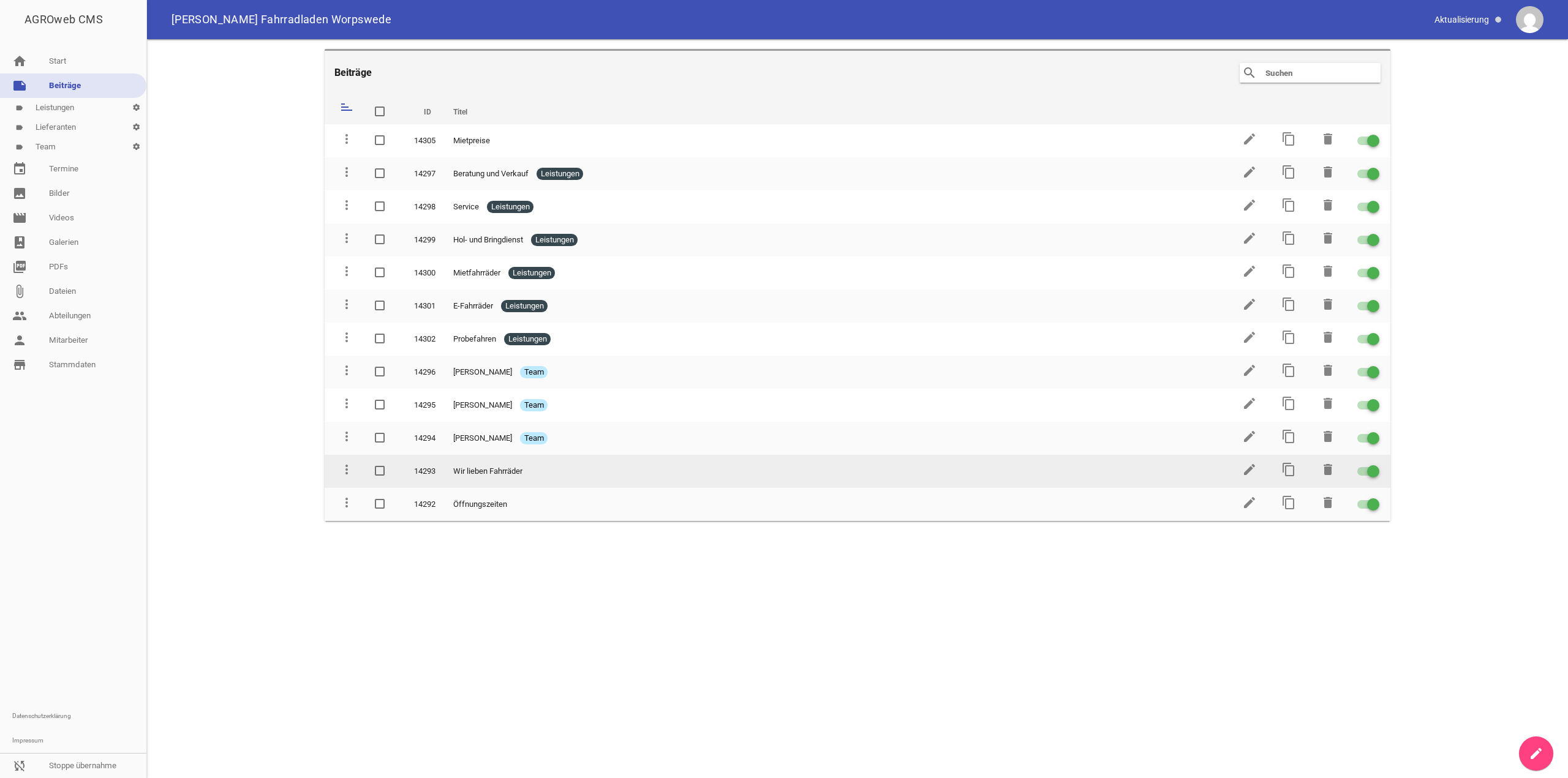
click at [1240, 471] on td "edit" at bounding box center [1248, 471] width 39 height 33
click at [1247, 471] on icon "edit" at bounding box center [1250, 470] width 15 height 15
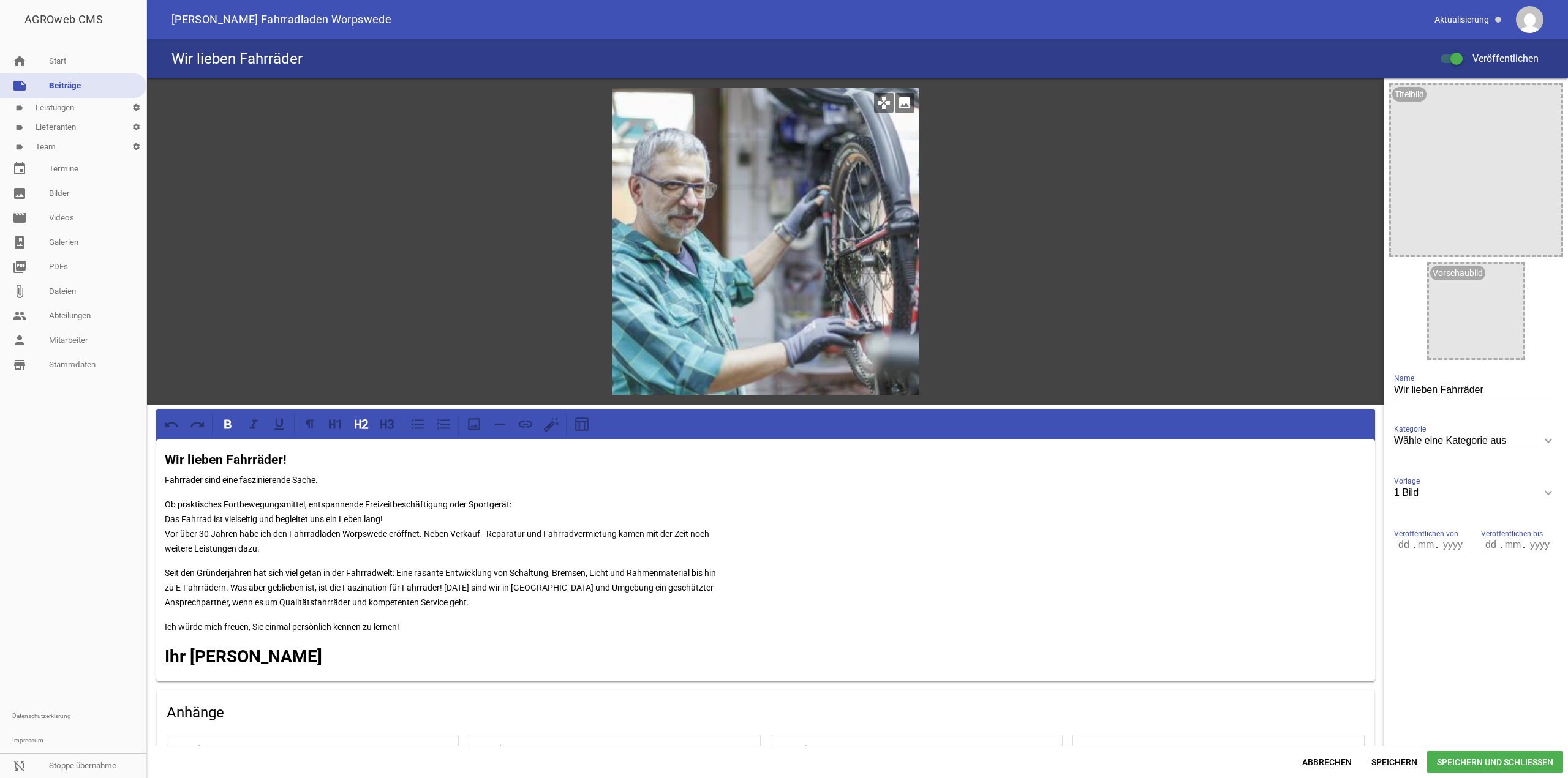
click at [899, 104] on icon "image" at bounding box center [904, 102] width 19 height 19
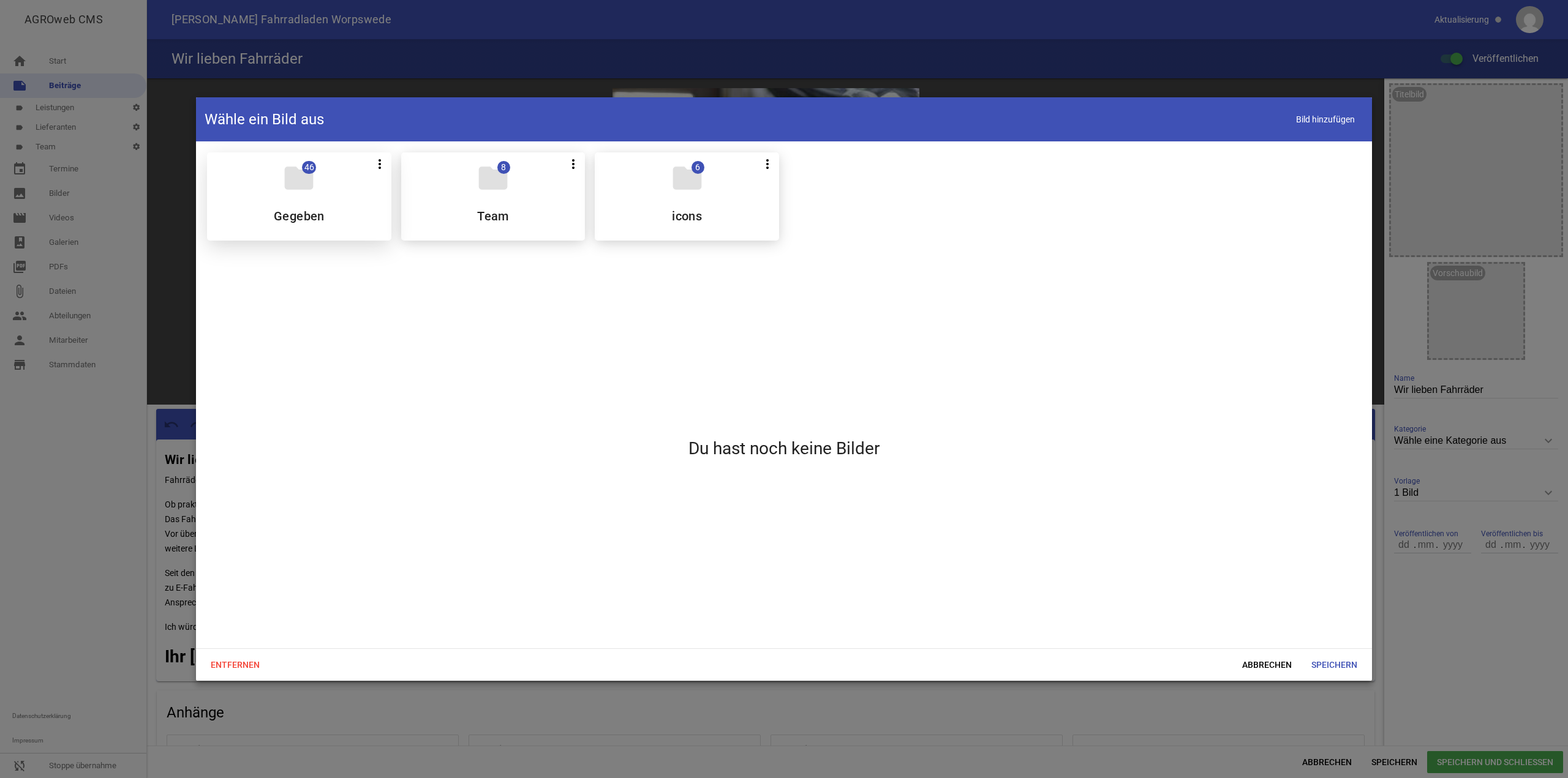
click at [359, 178] on div "folder 46 more_vert Teilen Bearbeiten Löschen Gegeben" at bounding box center [299, 196] width 184 height 88
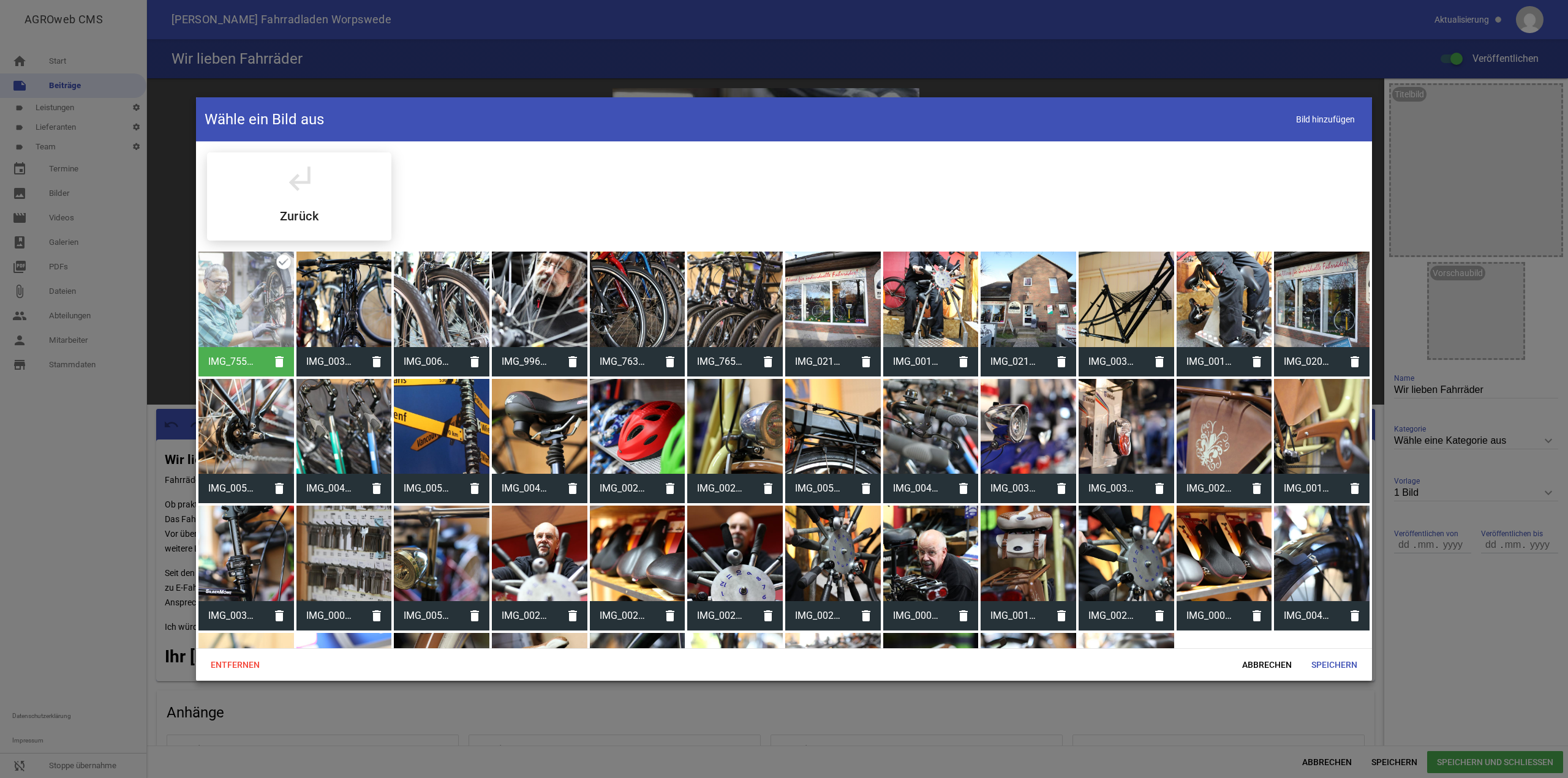
click at [188, 369] on div at bounding box center [784, 389] width 1568 height 778
click at [236, 311] on div at bounding box center [246, 299] width 95 height 95
click at [285, 270] on div "IMG_7558_b.jpg delete" at bounding box center [246, 313] width 95 height 125
click at [276, 266] on div "IMG_7558_b.jpg delete" at bounding box center [246, 313] width 95 height 125
click at [278, 354] on icon "delete" at bounding box center [279, 362] width 29 height 29
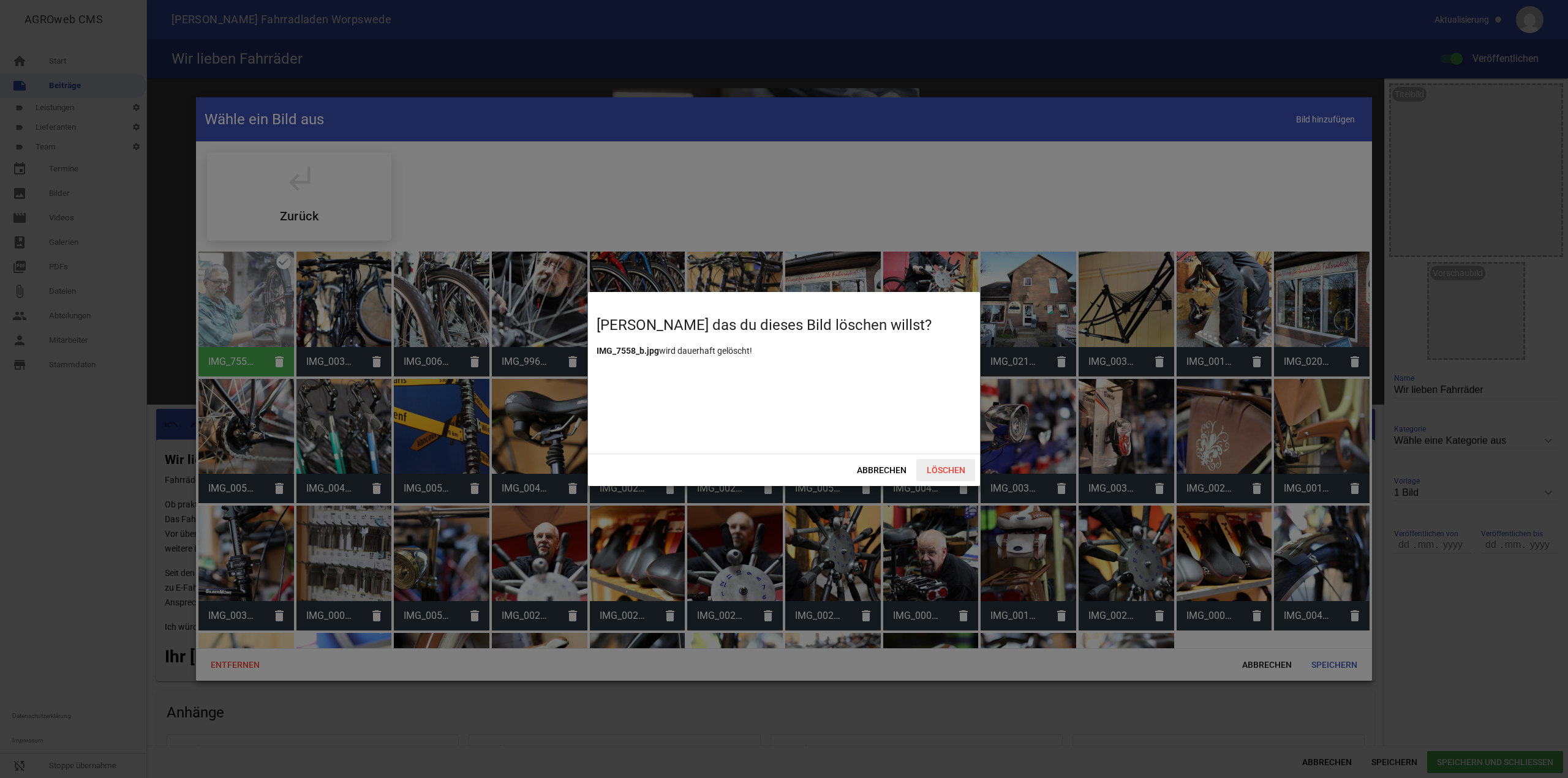
click at [943, 462] on span "Löschen" at bounding box center [946, 470] width 59 height 22
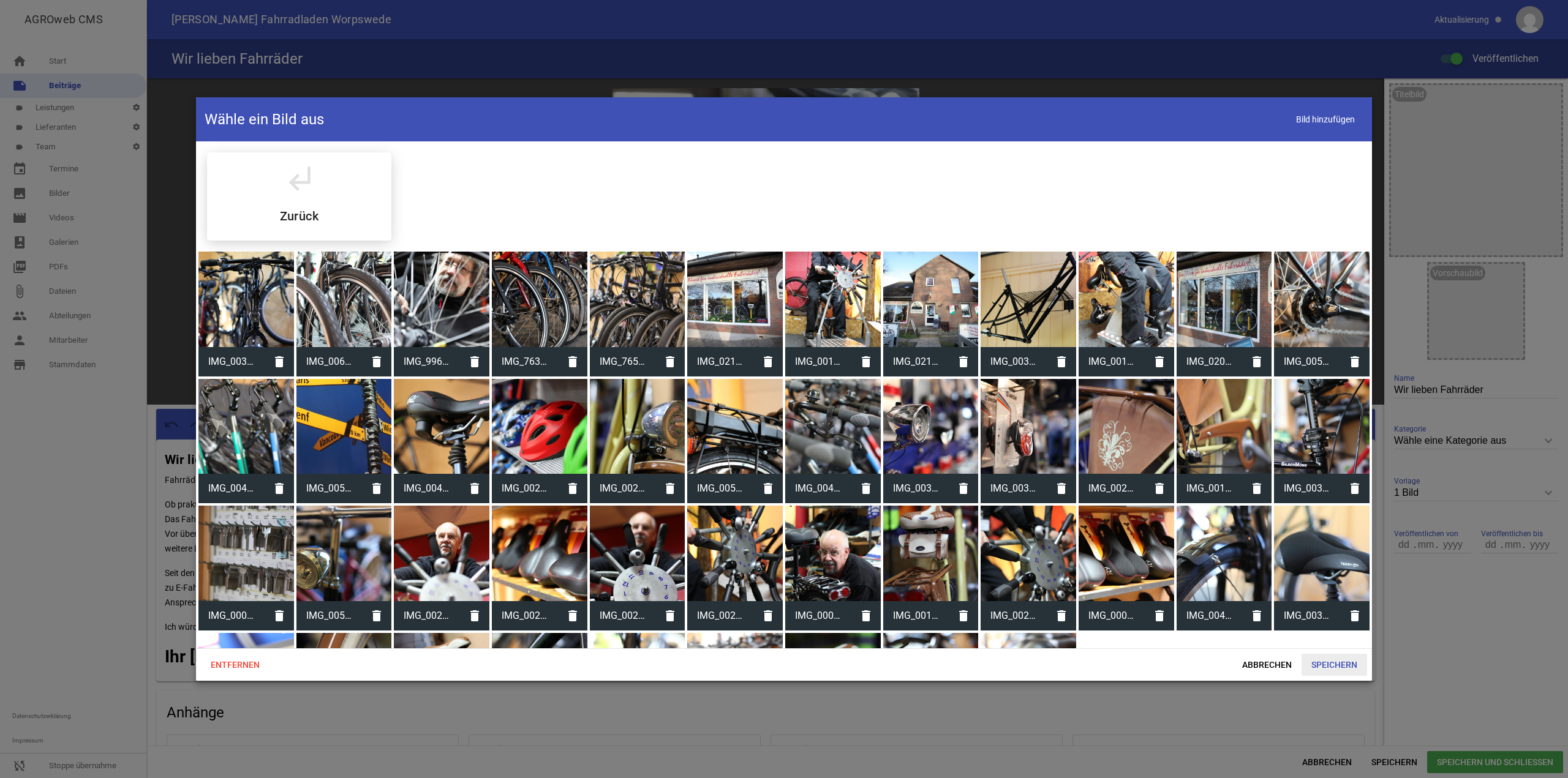
click at [1323, 672] on span "Speichern" at bounding box center [1334, 665] width 65 height 22
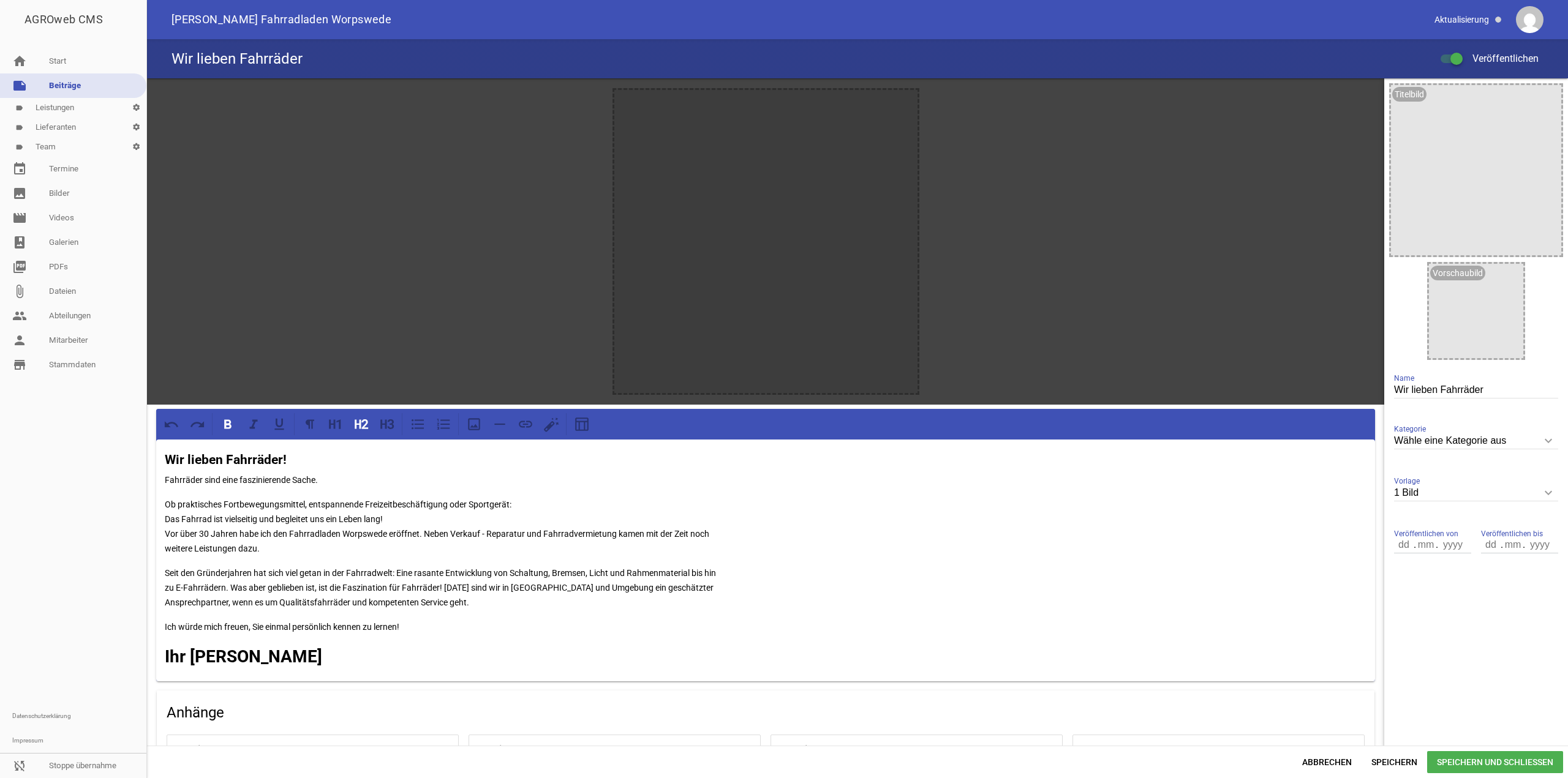
click at [1458, 500] on input "1 Bild" at bounding box center [1476, 493] width 164 height 17
click at [1445, 516] on li "Nur Text" at bounding box center [1476, 521] width 164 height 29
type input "Nur Text"
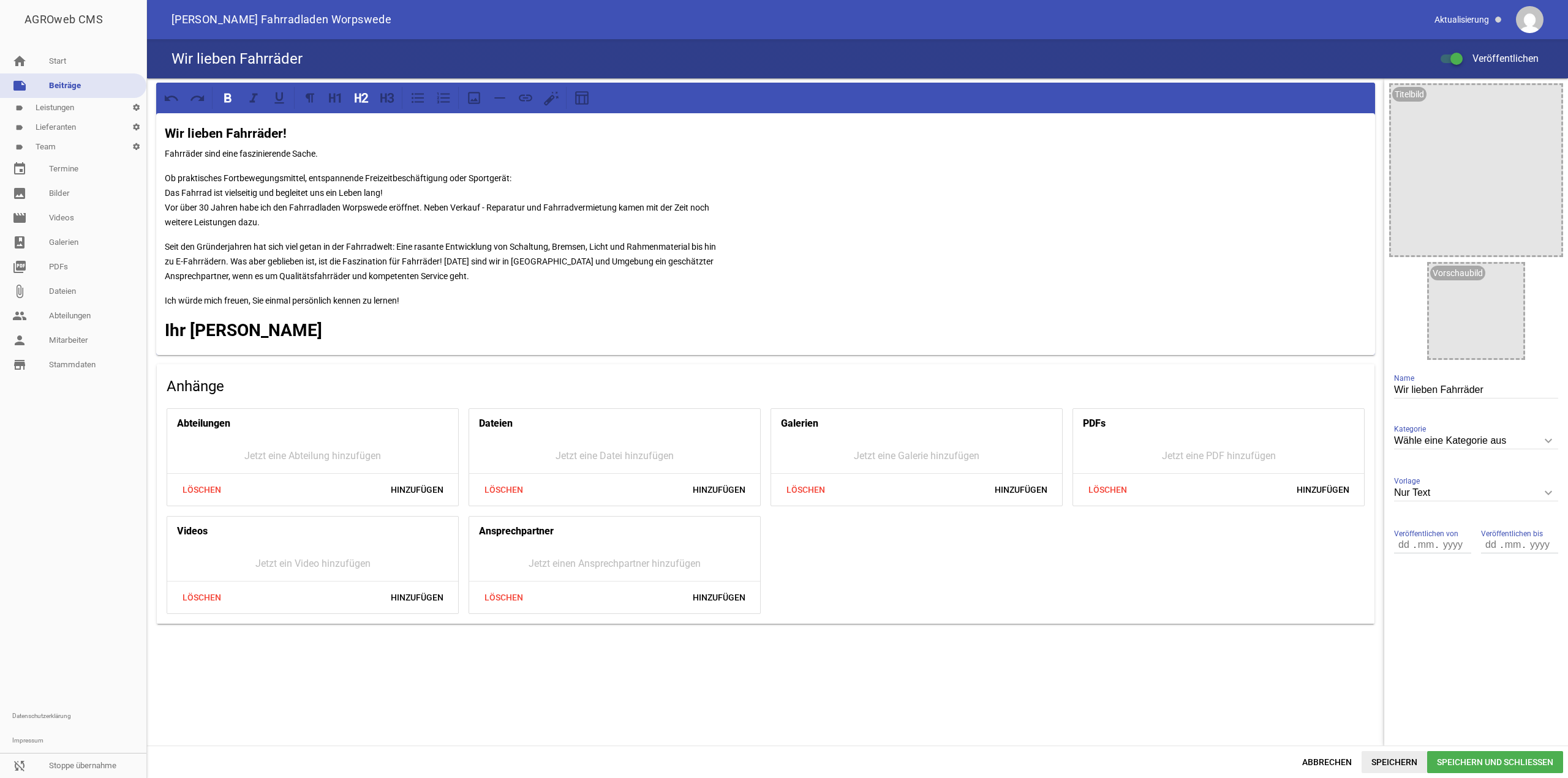
click at [1415, 755] on span "Speichern" at bounding box center [1394, 762] width 65 height 22
click at [276, 131] on strong "Wir lieben Fahrräder!" at bounding box center [225, 134] width 121 height 15
click at [359, 100] on icon at bounding box center [357, 97] width 6 height 9
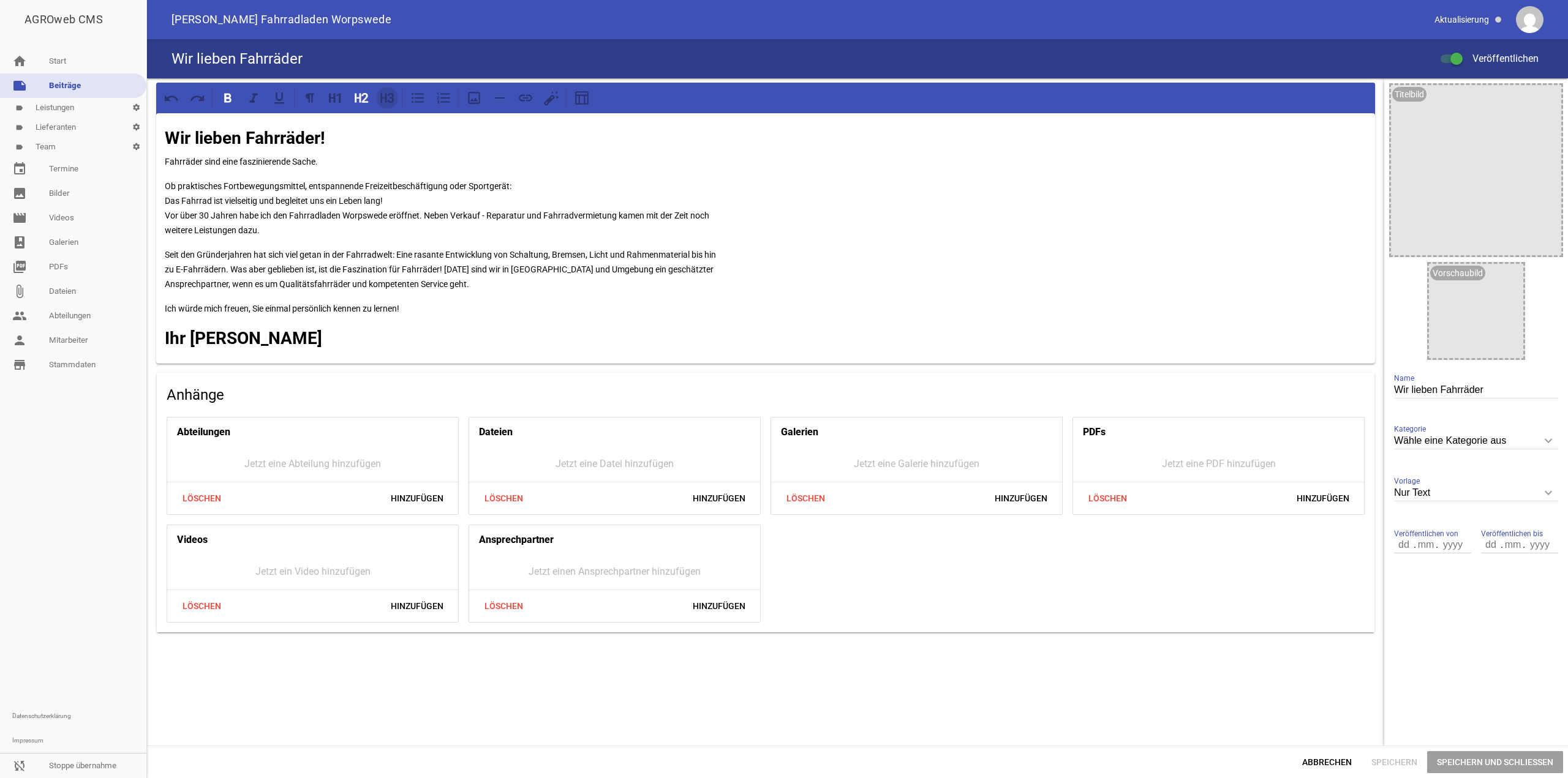
click at [389, 95] on icon at bounding box center [391, 98] width 7 height 10
